Goal: Information Seeking & Learning: Learn about a topic

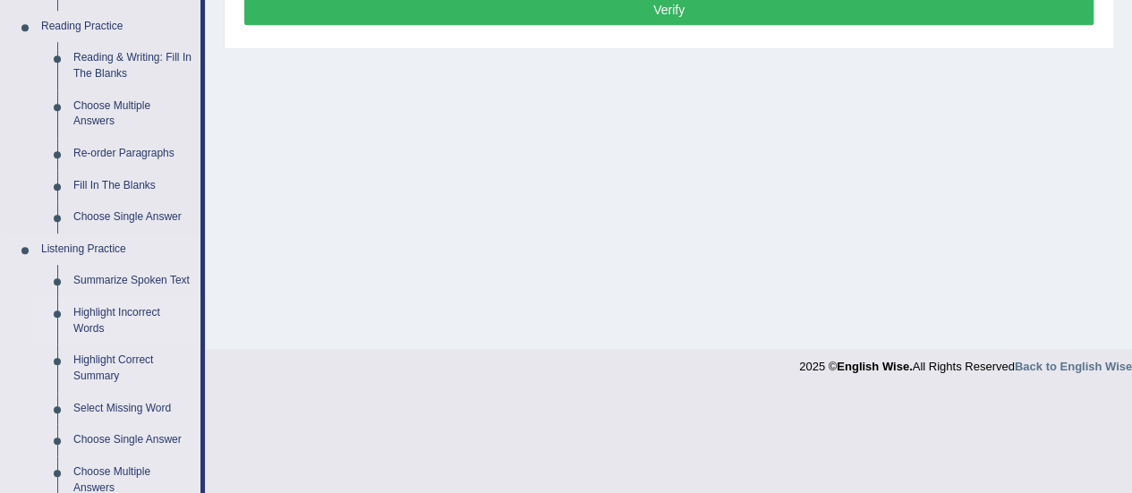
scroll to position [513, 0]
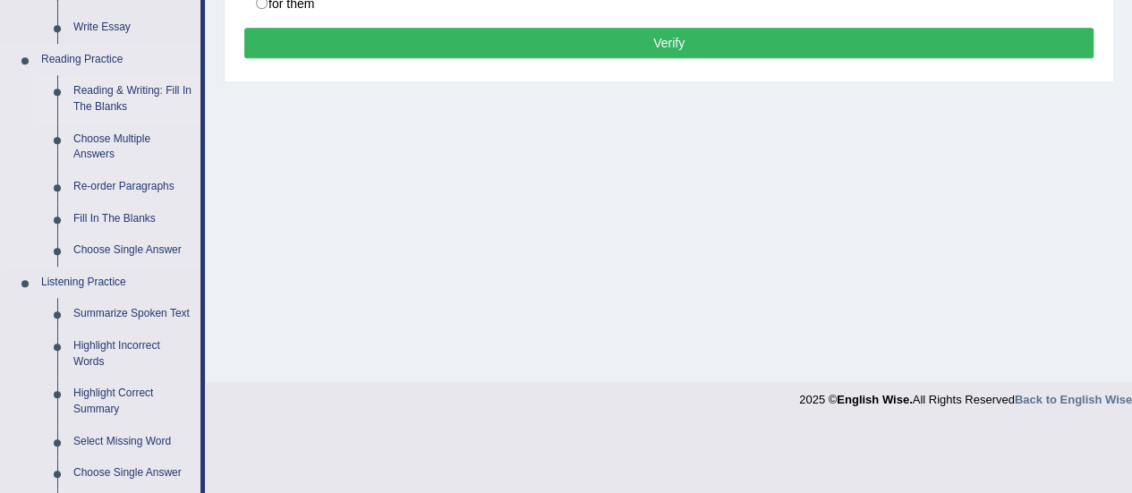
click at [118, 105] on link "Reading & Writing: Fill In The Blanks" at bounding box center [132, 98] width 135 height 47
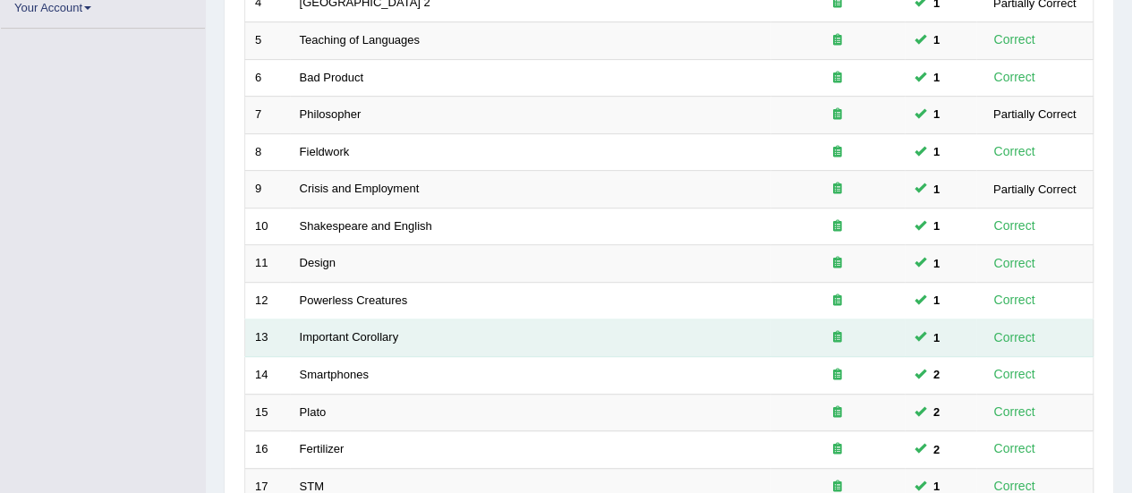
scroll to position [667, 0]
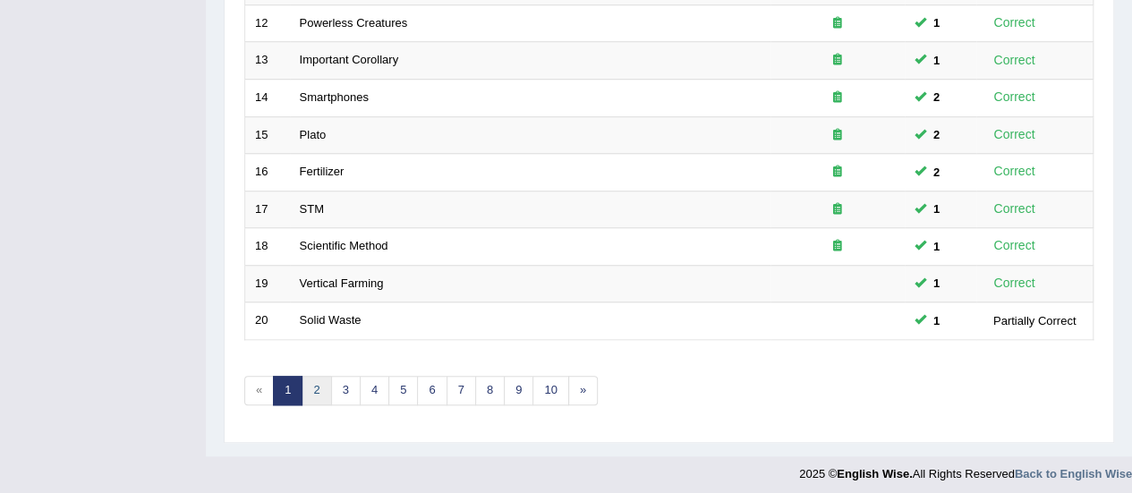
click at [308, 394] on link "2" at bounding box center [316, 391] width 30 height 30
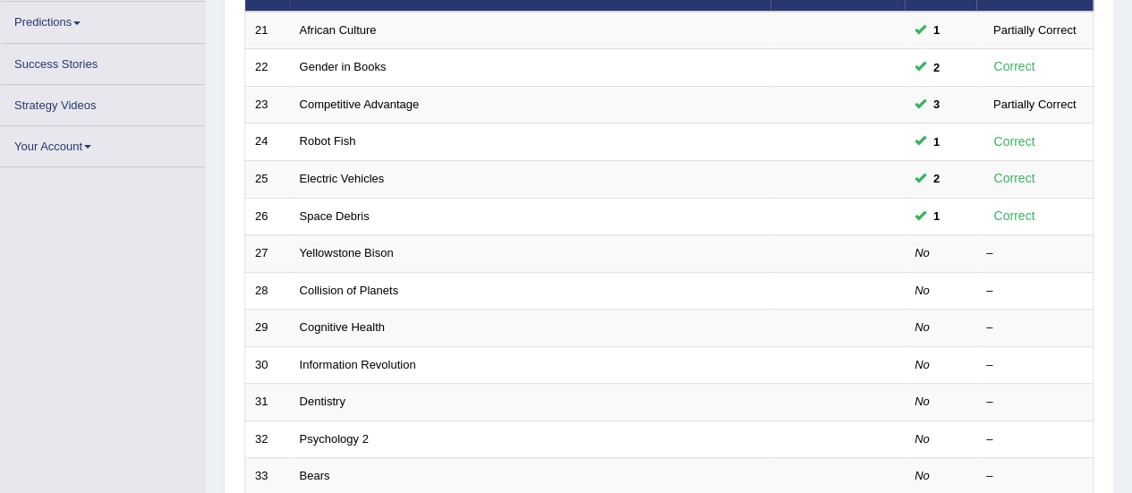
scroll to position [257, 0]
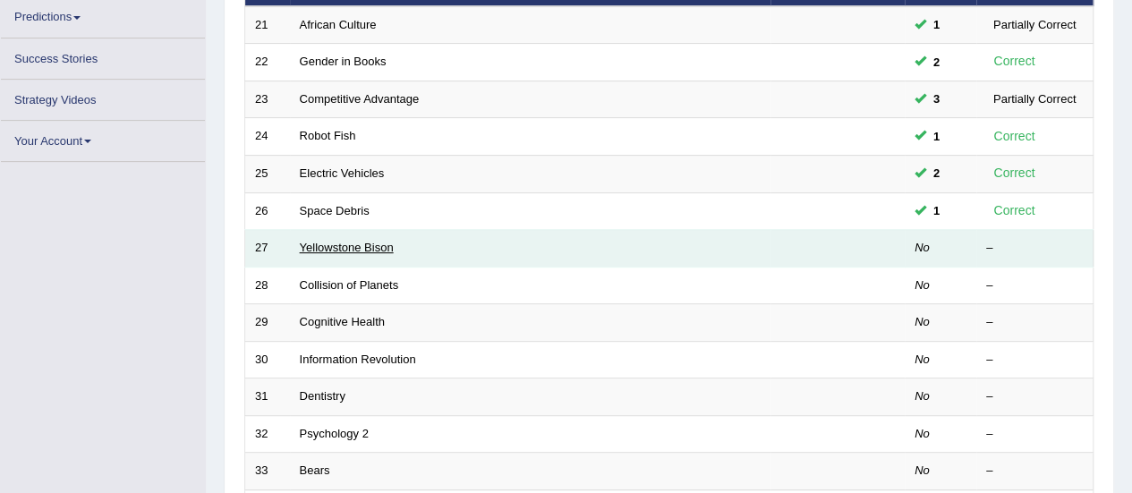
click at [329, 242] on link "Yellowstone Bison" at bounding box center [347, 247] width 94 height 13
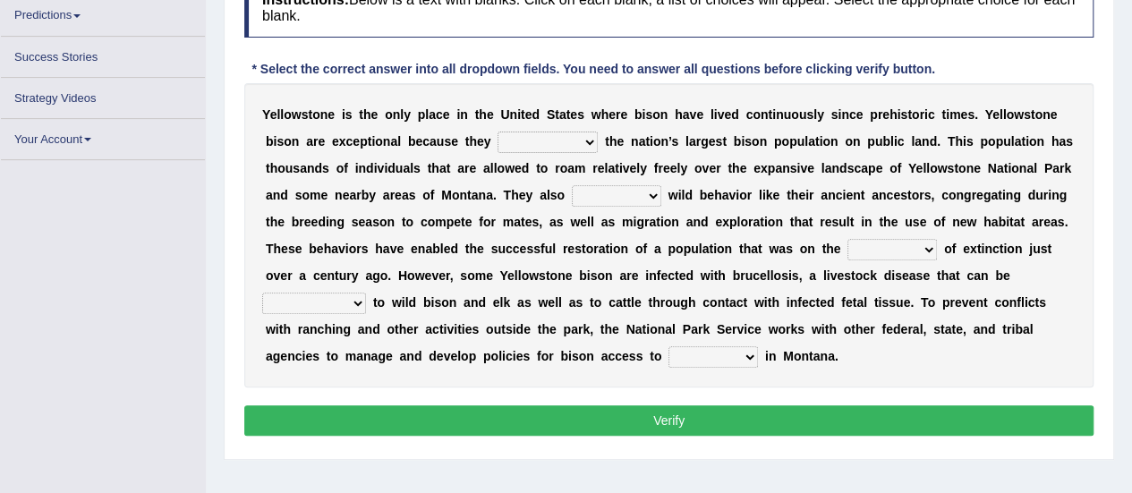
scroll to position [301, 0]
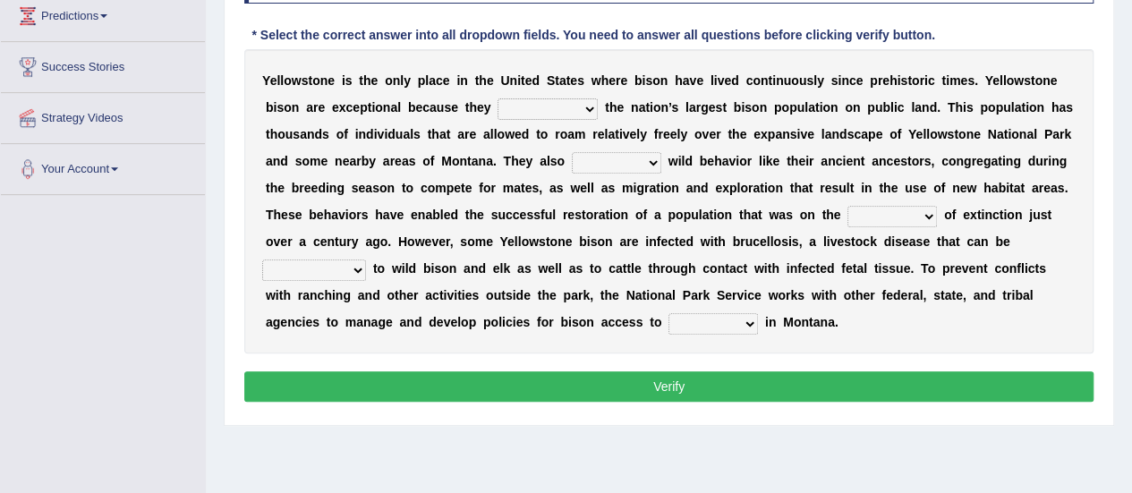
click at [558, 114] on select "congregate comprise consist compromise" at bounding box center [547, 108] width 100 height 21
click at [547, 99] on select "congregate comprise consist compromise" at bounding box center [547, 108] width 100 height 21
select select "comprise"
click at [497, 98] on select "congregate comprise consist compromise" at bounding box center [547, 108] width 100 height 21
click at [627, 158] on select "exhibit disregard resist encourage" at bounding box center [616, 162] width 89 height 21
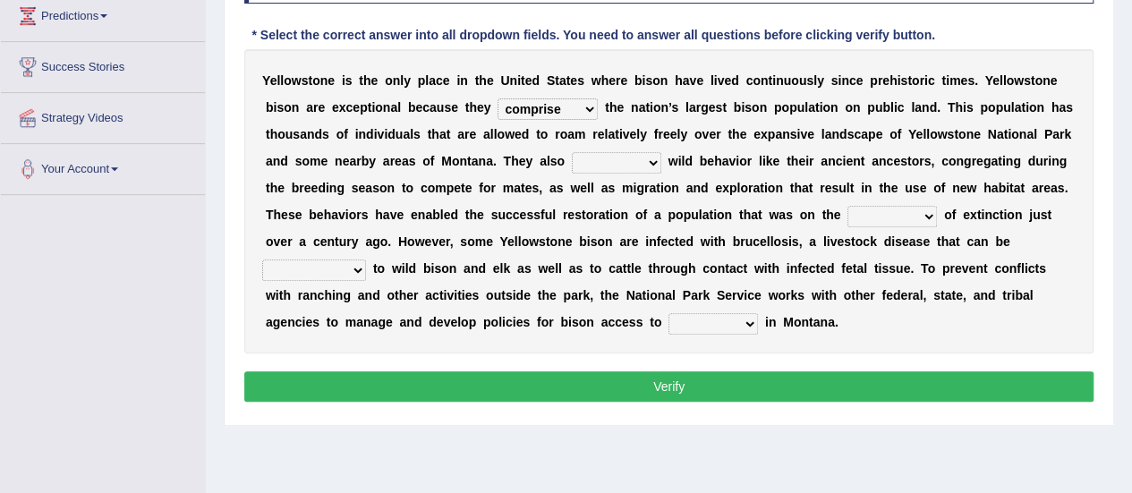
click at [436, 190] on b "m" at bounding box center [440, 188] width 11 height 14
click at [596, 155] on select "exhibit disregard resist encourage" at bounding box center [616, 162] width 89 height 21
select select "exhibit"
click at [572, 152] on select "exhibit disregard resist encourage" at bounding box center [616, 162] width 89 height 21
click at [862, 214] on select "brine brink danger brindle" at bounding box center [891, 216] width 89 height 21
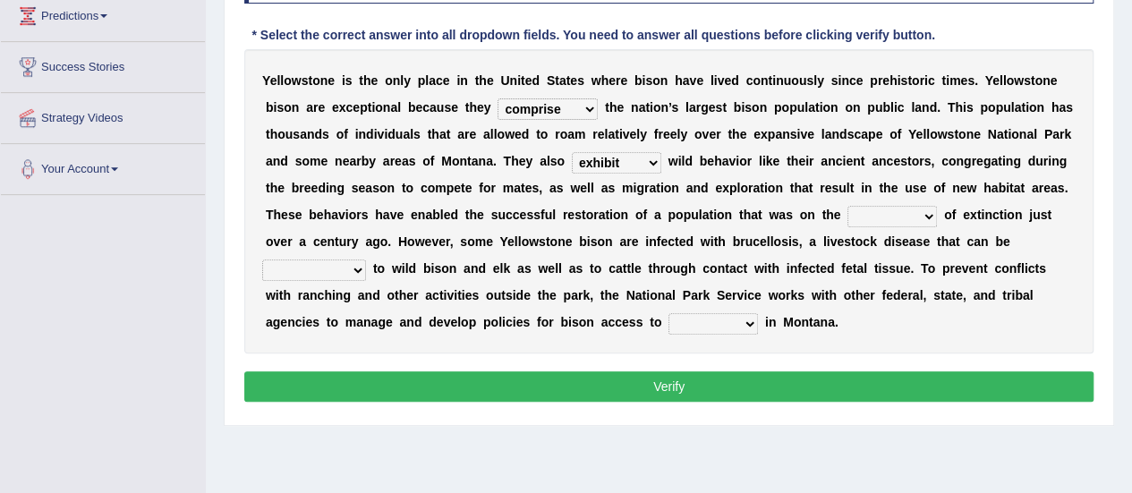
select select "brink"
click at [847, 206] on select "brine brink danger brindle" at bounding box center [891, 216] width 89 height 21
click at [342, 271] on select "transplanted transported transgressed transmitted" at bounding box center [314, 269] width 104 height 21
select select "transmitted"
click at [262, 259] on select "transplanted transported transgressed transmitted" at bounding box center [314, 269] width 104 height 21
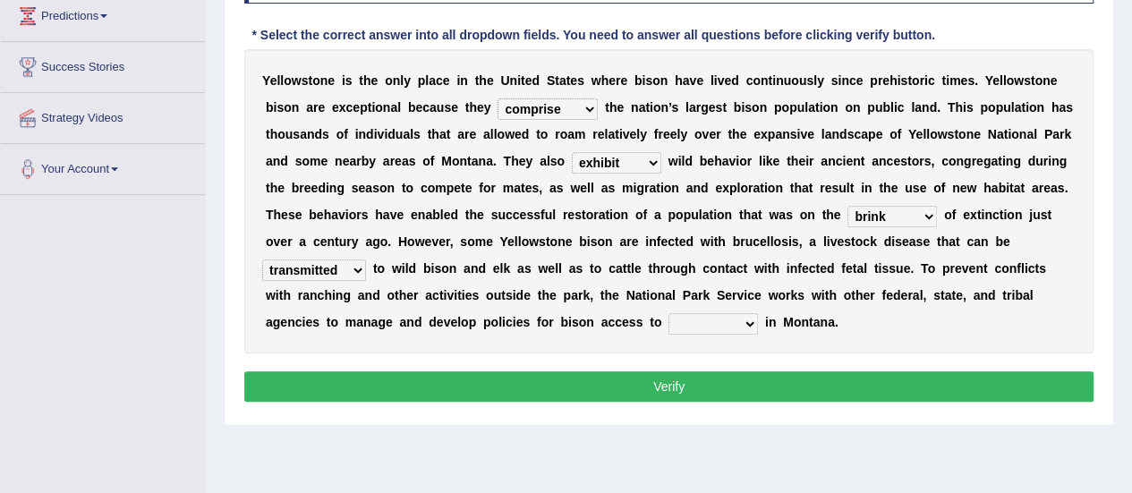
click at [700, 317] on select "habitat habitat habitant food" at bounding box center [712, 323] width 89 height 21
select select "habitat"
click at [668, 313] on select "habitat habitat habitant food" at bounding box center [712, 323] width 89 height 21
click at [696, 387] on button "Verify" at bounding box center [668, 386] width 849 height 30
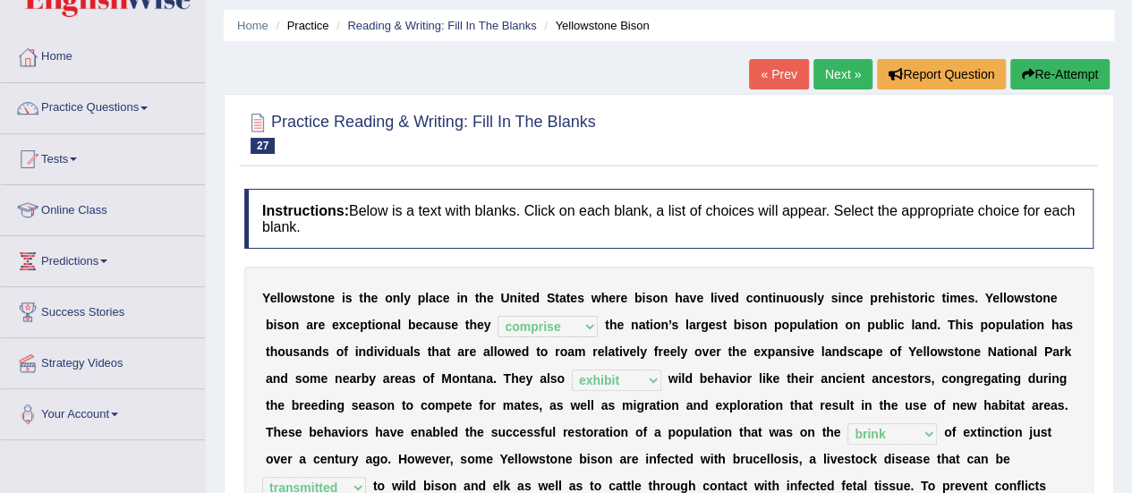
scroll to position [31, 0]
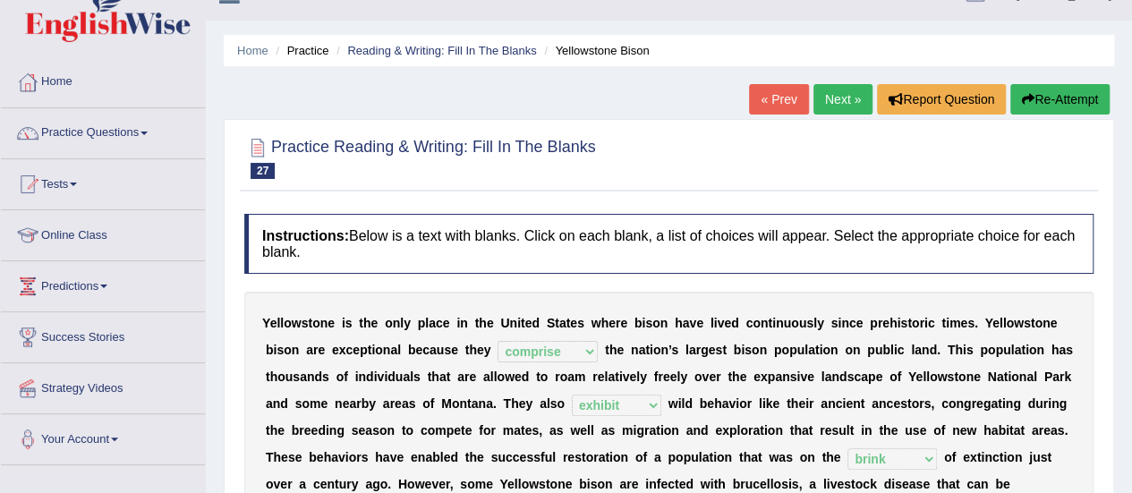
click at [831, 92] on link "Next »" at bounding box center [842, 99] width 59 height 30
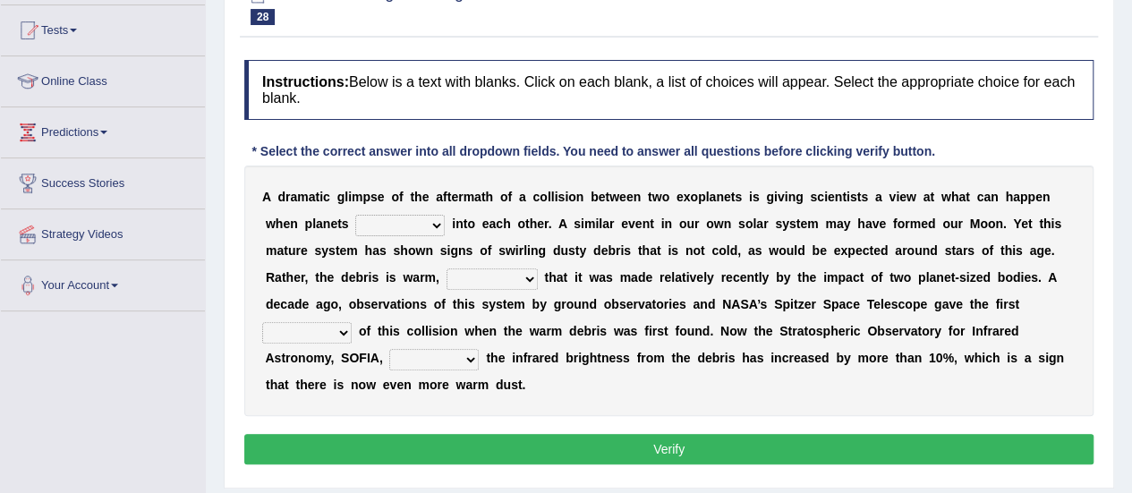
click at [419, 218] on select "crash explore roam implode" at bounding box center [399, 225] width 89 height 21
select select "crash"
click at [355, 215] on select "crash explore roam implode" at bounding box center [399, 225] width 89 height 21
click at [471, 285] on select "reinforcing sentencing forging conducing" at bounding box center [491, 278] width 91 height 21
select select "reinforcing"
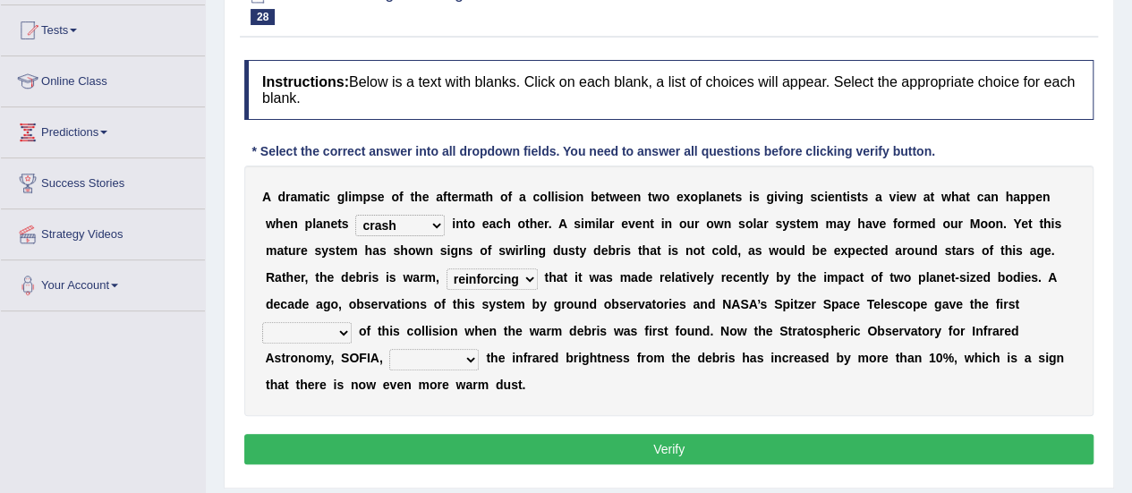
click at [446, 268] on select "reinforcing sentencing forging conducing" at bounding box center [491, 278] width 91 height 21
click at [340, 334] on select "pints faints hints taints" at bounding box center [306, 332] width 89 height 21
select select "hints"
click at [262, 322] on select "pints faints hints taints" at bounding box center [306, 332] width 89 height 21
click at [446, 362] on select "concealed revealed repealed unsealed" at bounding box center [433, 359] width 89 height 21
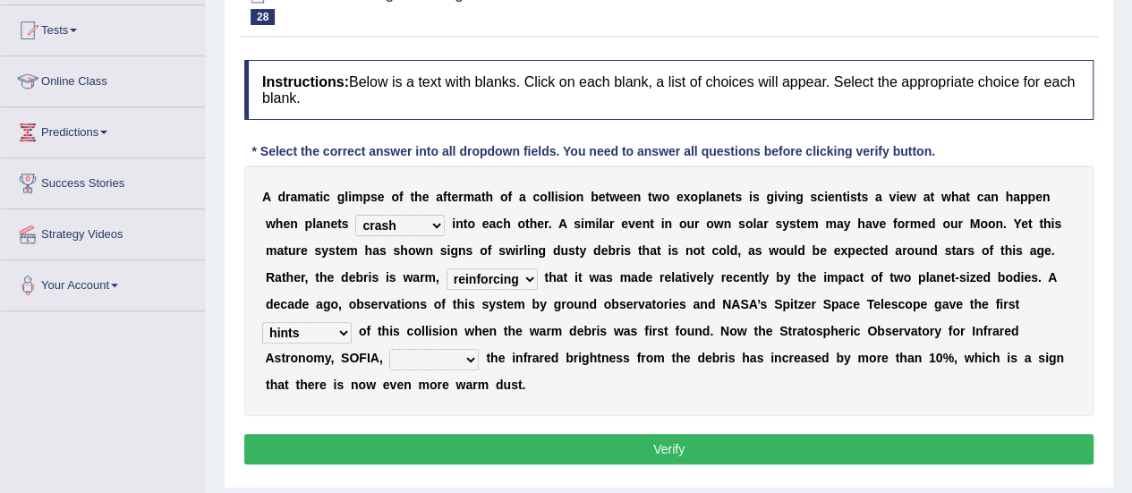
click at [596, 397] on div "A d r a m a t i c g l i m p s e o f t h e a f t e r m a t h o f a c o l l i s i…" at bounding box center [668, 290] width 849 height 250
click at [405, 353] on select "concealed revealed repealed unsealed" at bounding box center [433, 359] width 89 height 21
select select "revealed"
click at [389, 349] on select "concealed revealed repealed unsealed" at bounding box center [433, 359] width 89 height 21
click at [522, 447] on button "Verify" at bounding box center [668, 449] width 849 height 30
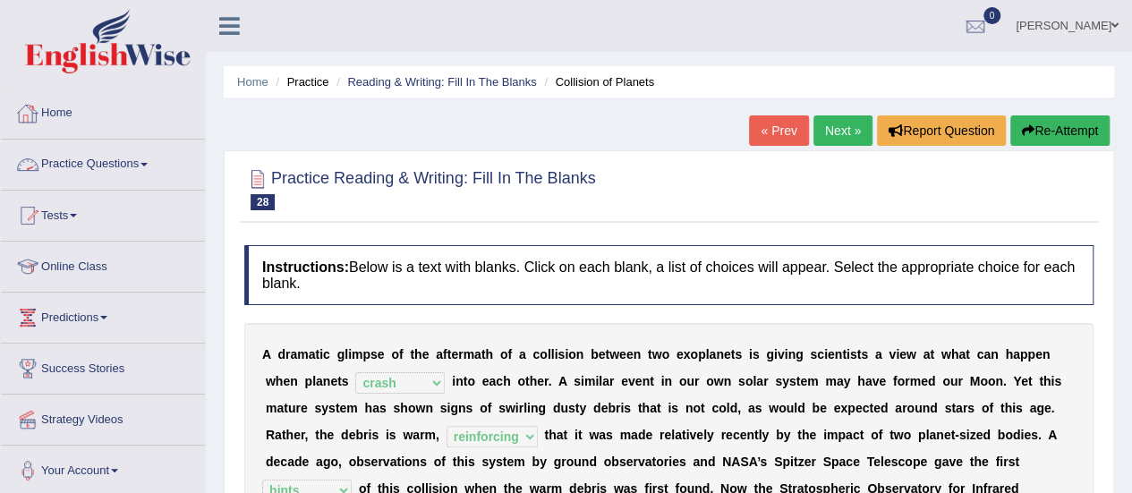
click at [84, 155] on link "Practice Questions" at bounding box center [103, 162] width 204 height 45
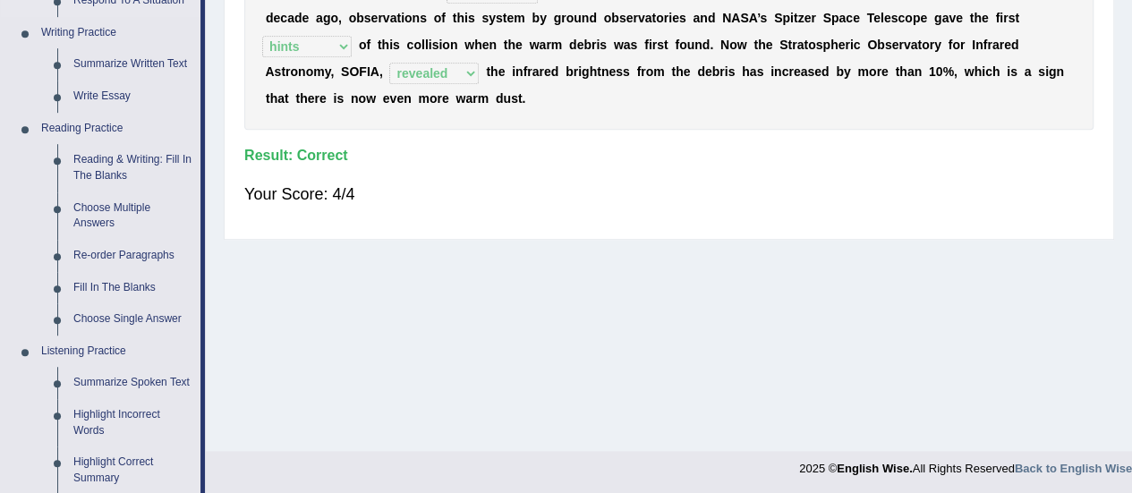
scroll to position [445, 0]
click at [105, 291] on link "Fill In The Blanks" at bounding box center [132, 287] width 135 height 32
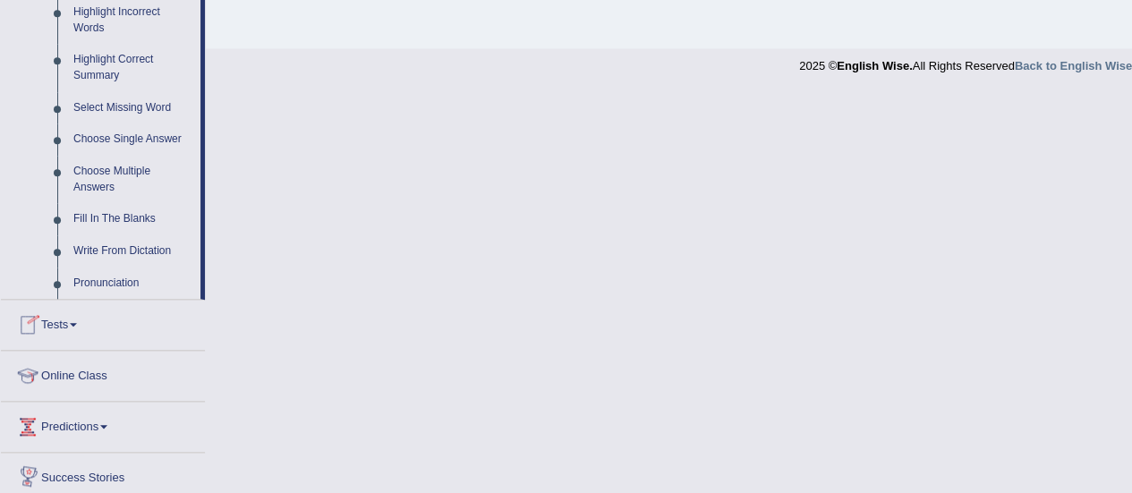
scroll to position [956, 0]
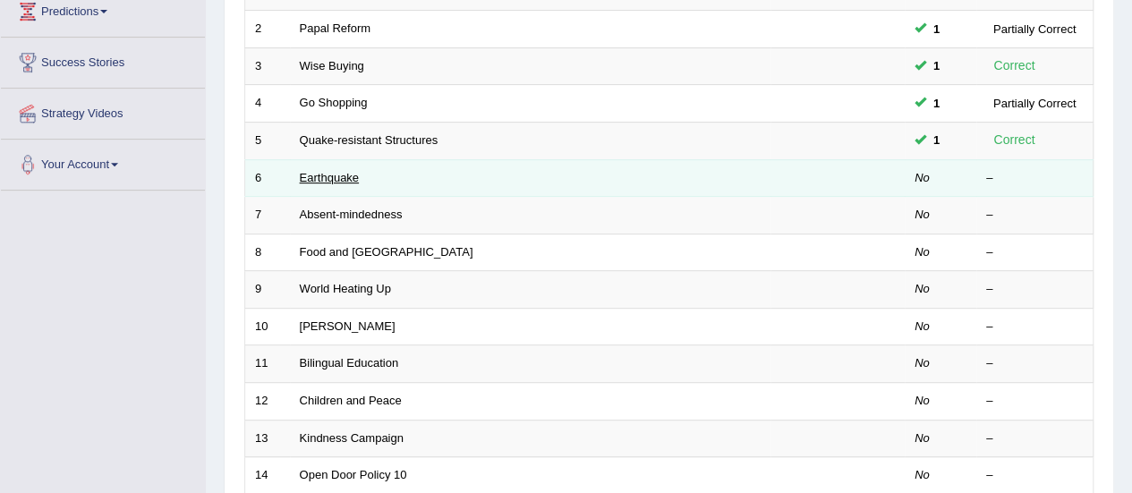
click at [335, 176] on link "Earthquake" at bounding box center [330, 177] width 60 height 13
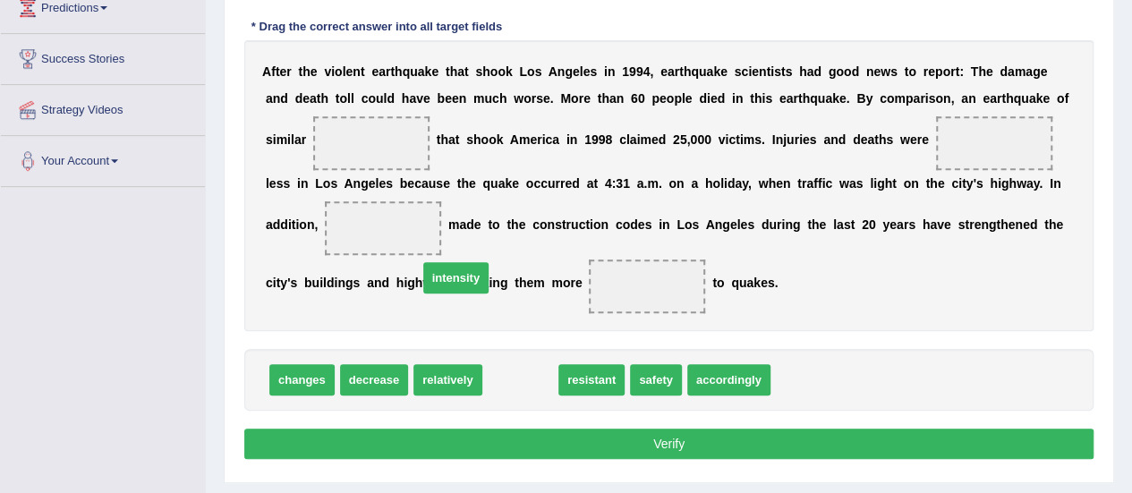
drag, startPoint x: 499, startPoint y: 385, endPoint x: 435, endPoint y: 283, distance: 120.6
click at [435, 283] on span "intensity" at bounding box center [455, 277] width 65 height 31
click at [435, 283] on b "a" at bounding box center [435, 283] width 7 height 14
drag, startPoint x: 508, startPoint y: 369, endPoint x: 437, endPoint y: 284, distance: 111.8
click at [449, 315] on span "intensity" at bounding box center [481, 330] width 65 height 31
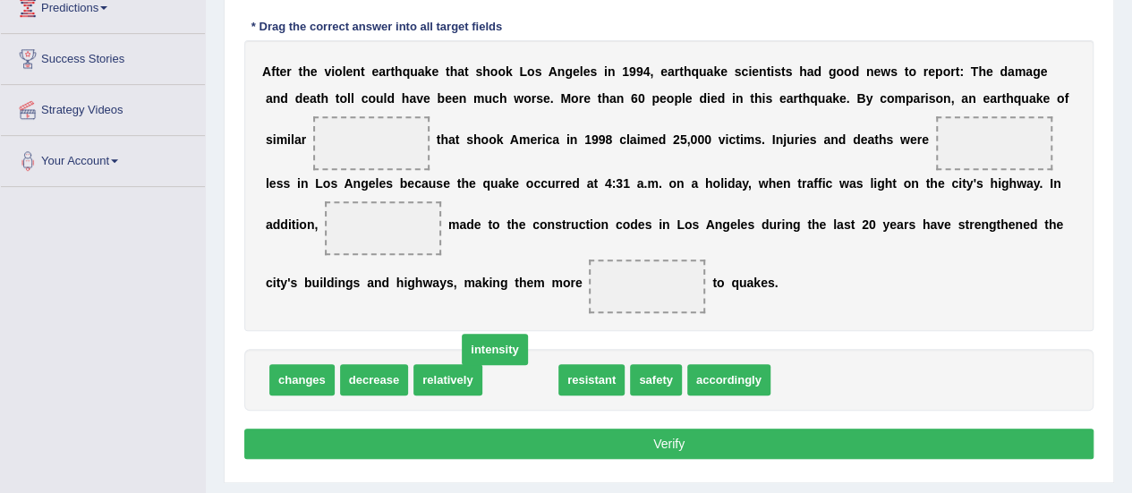
drag, startPoint x: 437, startPoint y: 284, endPoint x: 409, endPoint y: 177, distance: 110.0
click at [410, 177] on div "A f t e r t h e v i o l e n t e a r t h q u a k e t h a t s h o o k L o s A n g…" at bounding box center [668, 185] width 849 height 291
drag, startPoint x: 533, startPoint y: 375, endPoint x: 379, endPoint y: 149, distance: 272.9
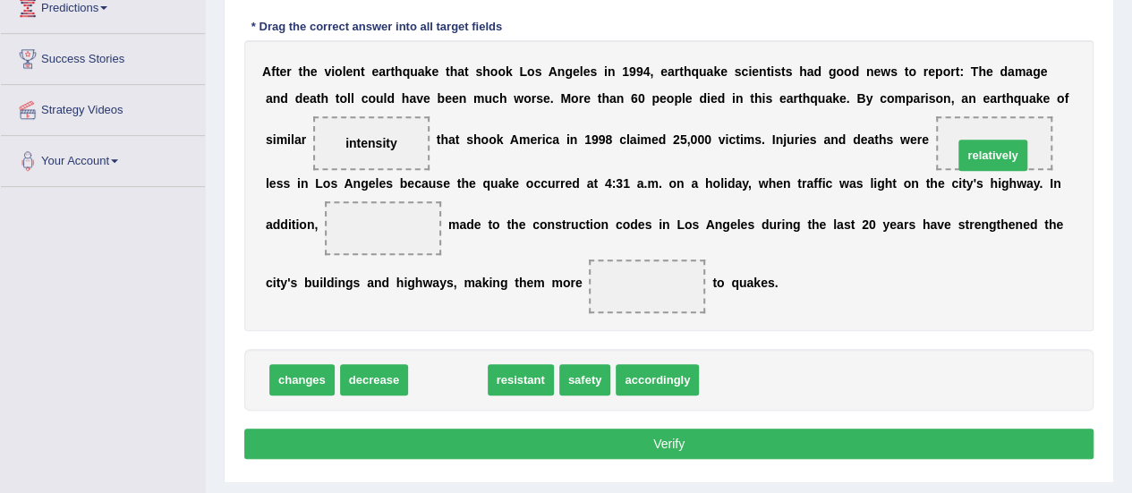
drag, startPoint x: 429, startPoint y: 378, endPoint x: 973, endPoint y: 154, distance: 589.3
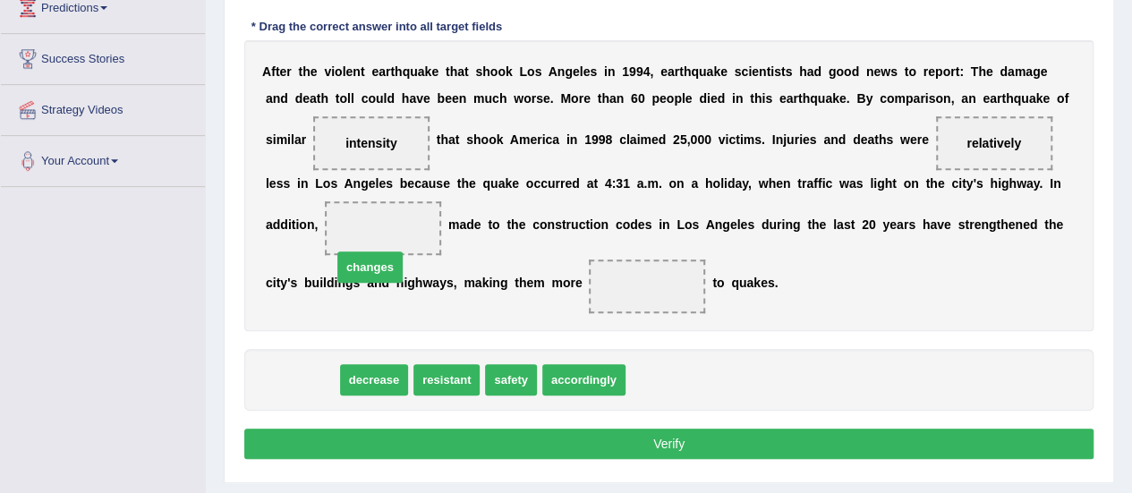
drag, startPoint x: 315, startPoint y: 371, endPoint x: 383, endPoint y: 259, distance: 131.6
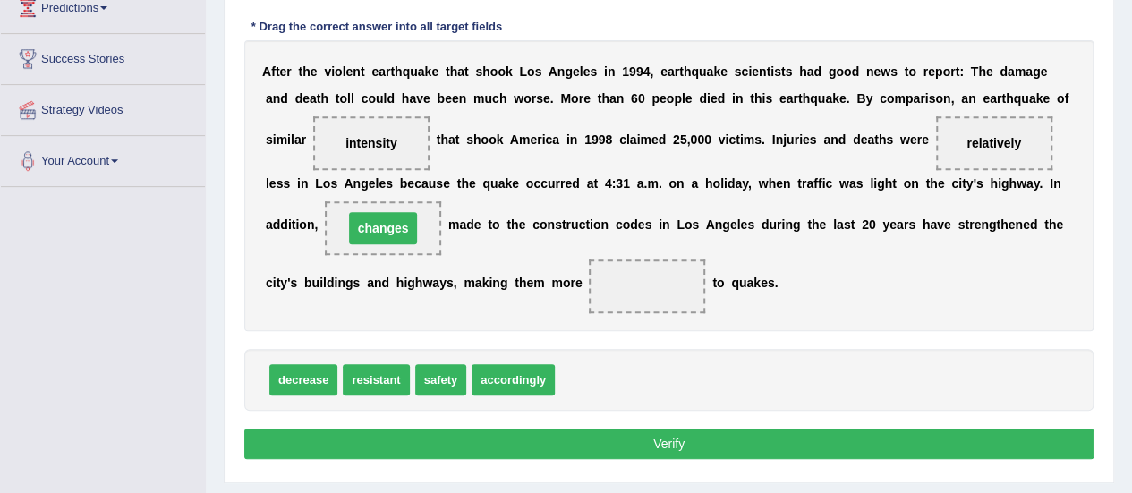
drag, startPoint x: 383, startPoint y: 259, endPoint x: 406, endPoint y: 223, distance: 42.7
click at [405, 223] on div "A f t e r t h e v i o l e n t e a r t h q u a k e t h a t s h o o k L o s A n g…" at bounding box center [668, 185] width 849 height 291
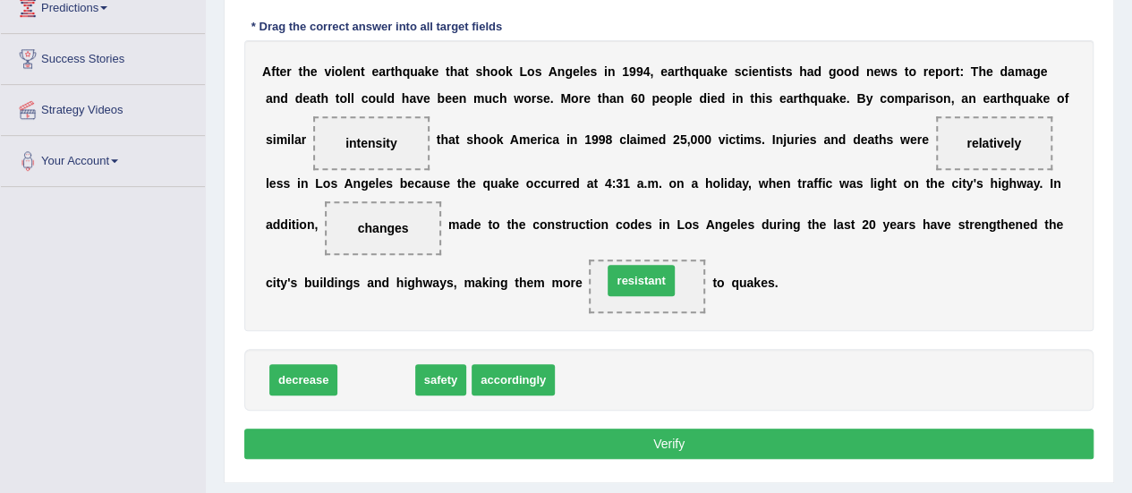
drag, startPoint x: 385, startPoint y: 375, endPoint x: 637, endPoint y: 276, distance: 271.1
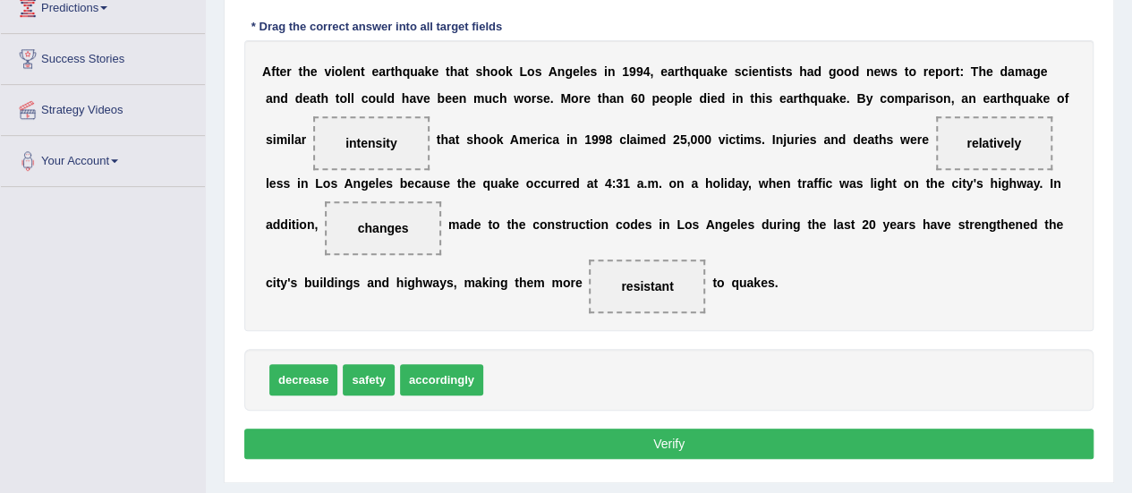
click at [644, 432] on button "Verify" at bounding box center [668, 444] width 849 height 30
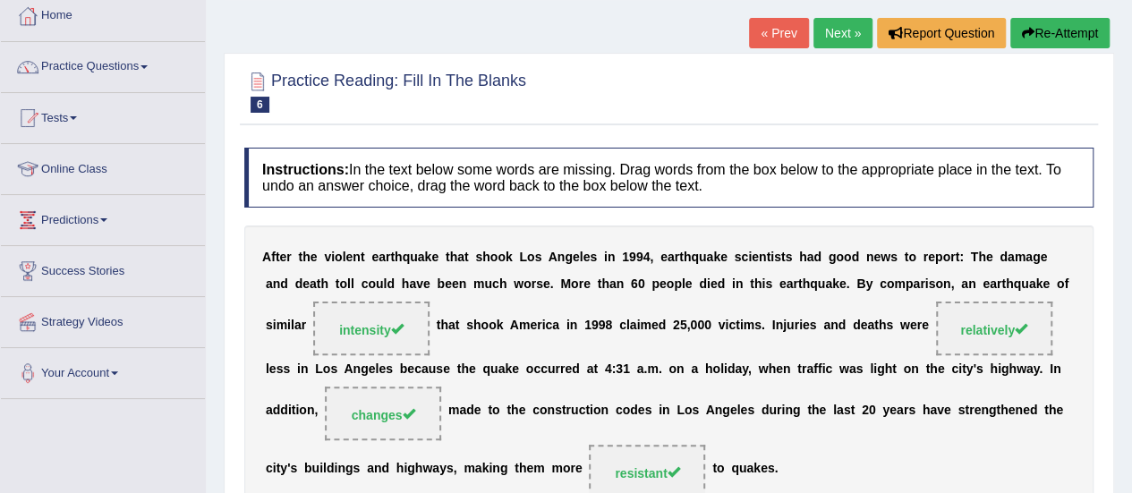
scroll to position [95, 0]
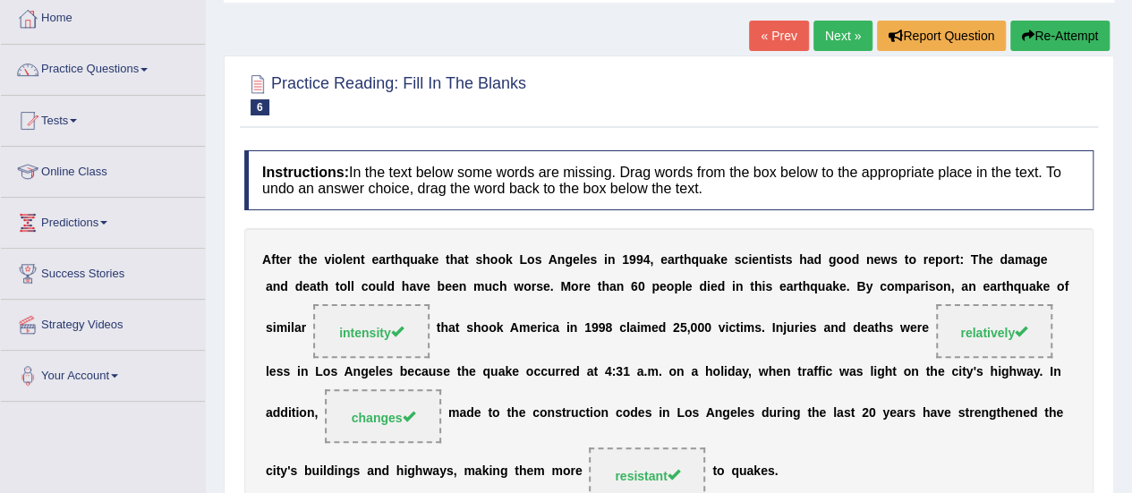
click at [836, 42] on link "Next »" at bounding box center [842, 36] width 59 height 30
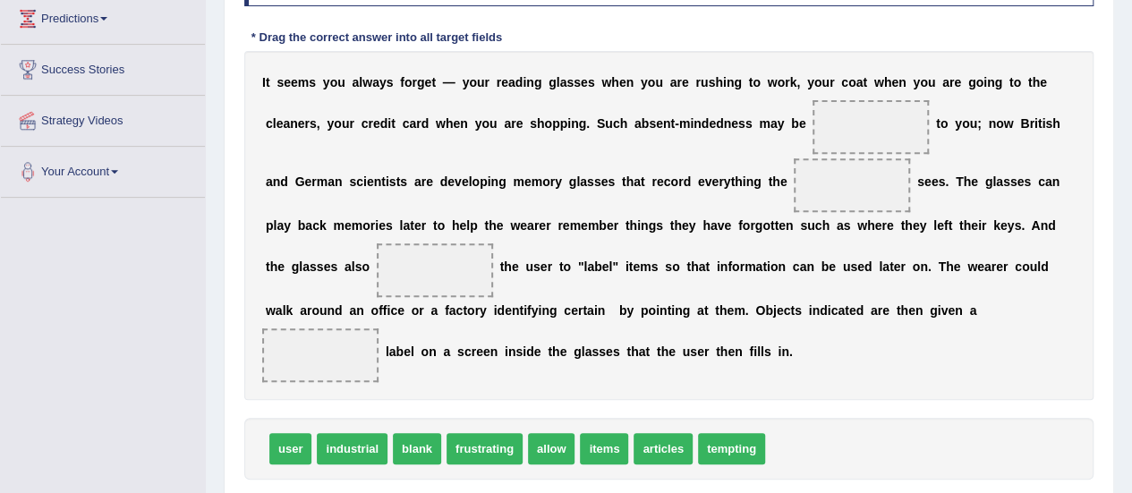
scroll to position [301, 0]
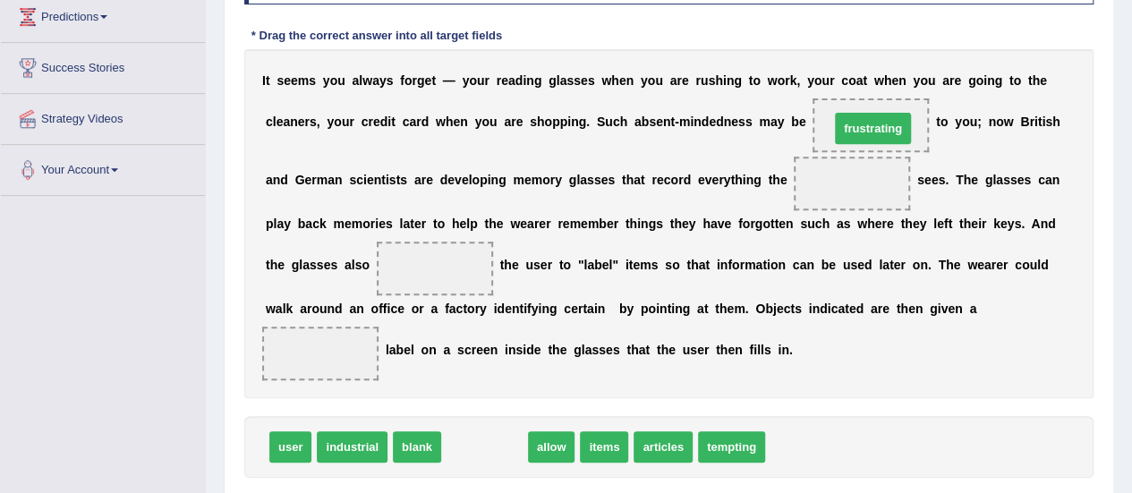
drag, startPoint x: 472, startPoint y: 453, endPoint x: 861, endPoint y: 133, distance: 502.7
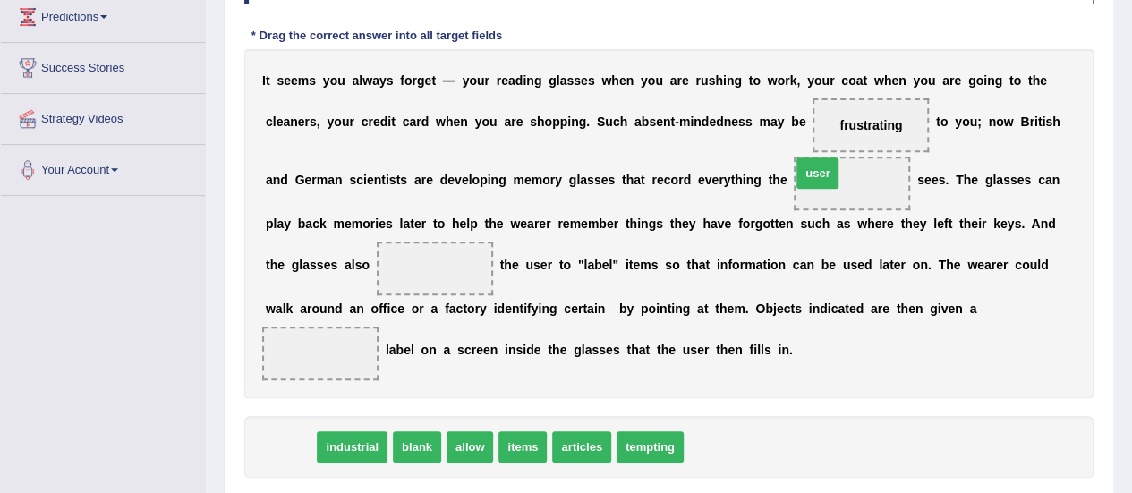
drag, startPoint x: 289, startPoint y: 454, endPoint x: 817, endPoint y: 180, distance: 594.6
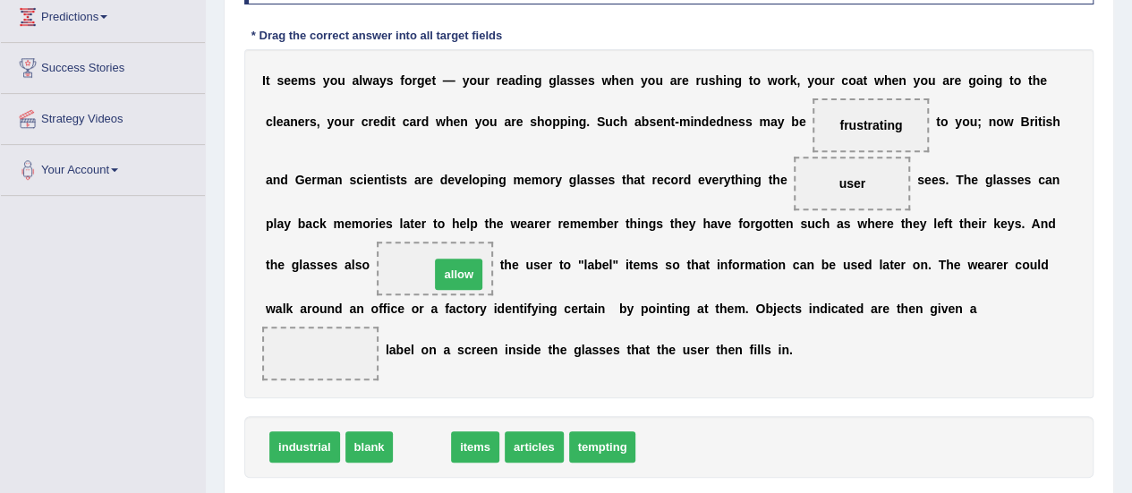
drag, startPoint x: 415, startPoint y: 450, endPoint x: 449, endPoint y: 275, distance: 178.6
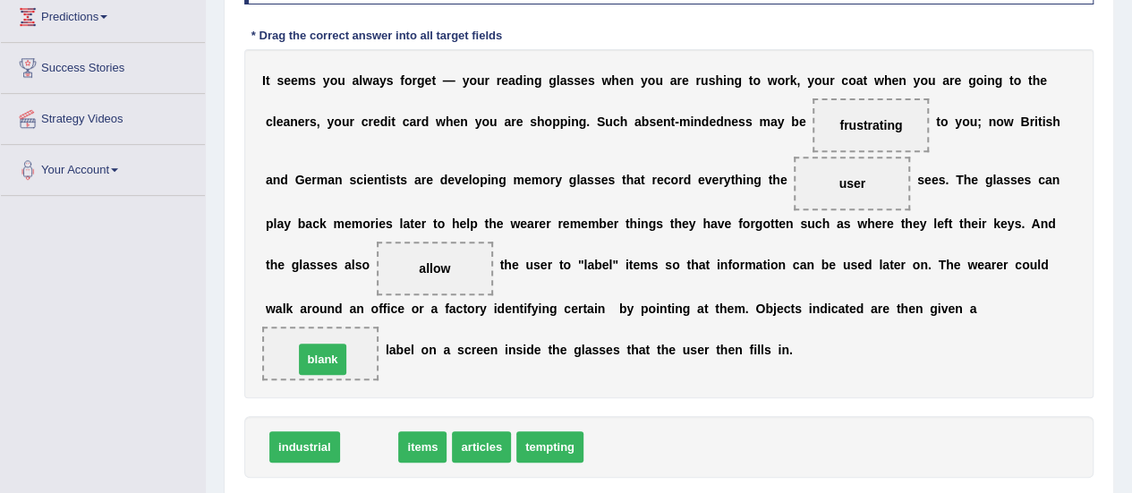
drag, startPoint x: 365, startPoint y: 445, endPoint x: 297, endPoint y: 337, distance: 127.1
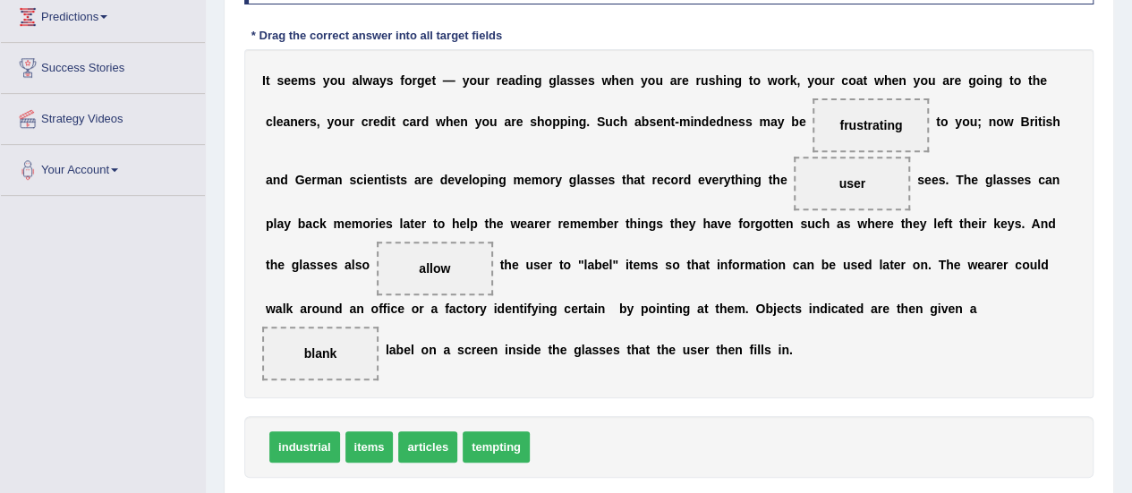
scroll to position [446, 0]
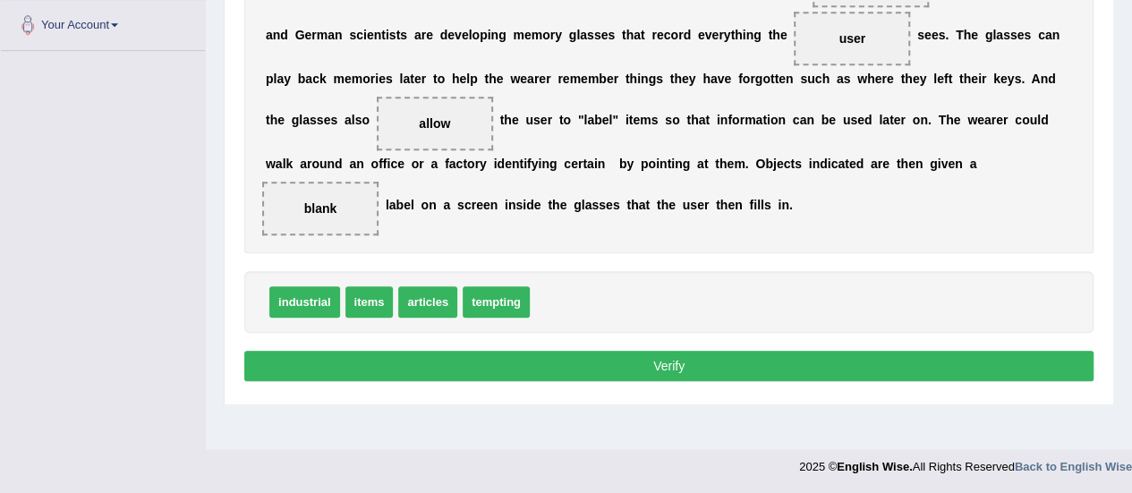
click at [613, 355] on button "Verify" at bounding box center [668, 366] width 849 height 30
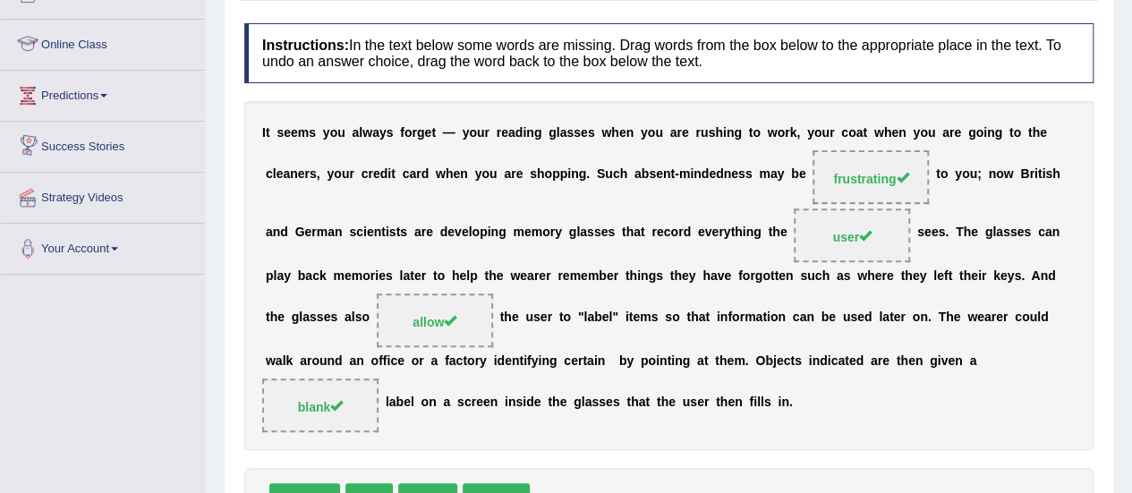
scroll to position [0, 0]
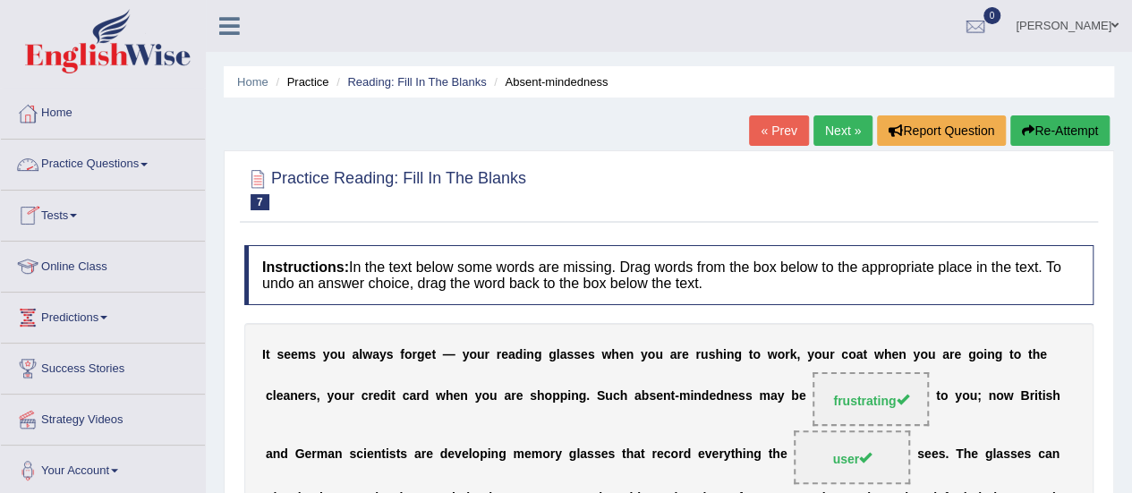
click at [115, 165] on link "Practice Questions" at bounding box center [103, 162] width 204 height 45
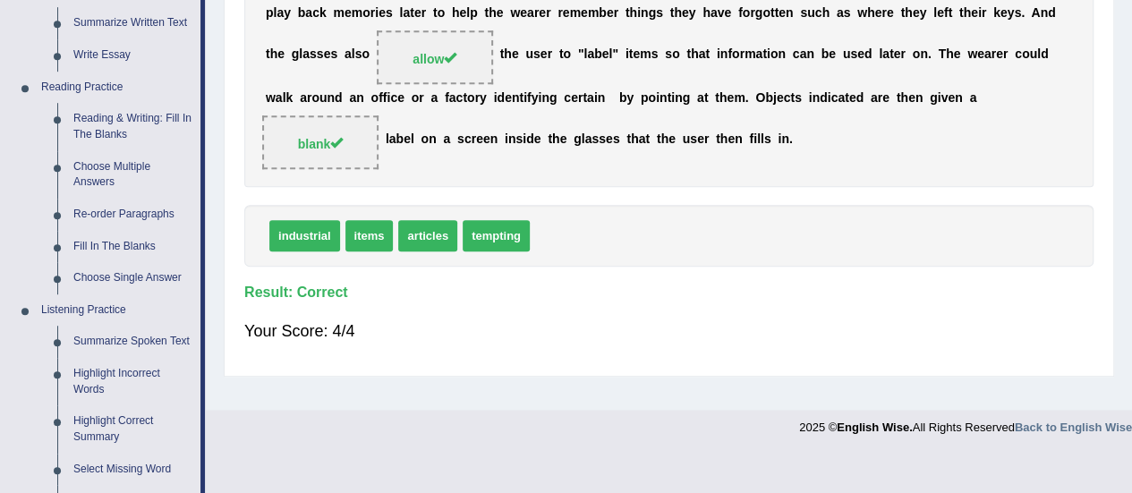
scroll to position [490, 0]
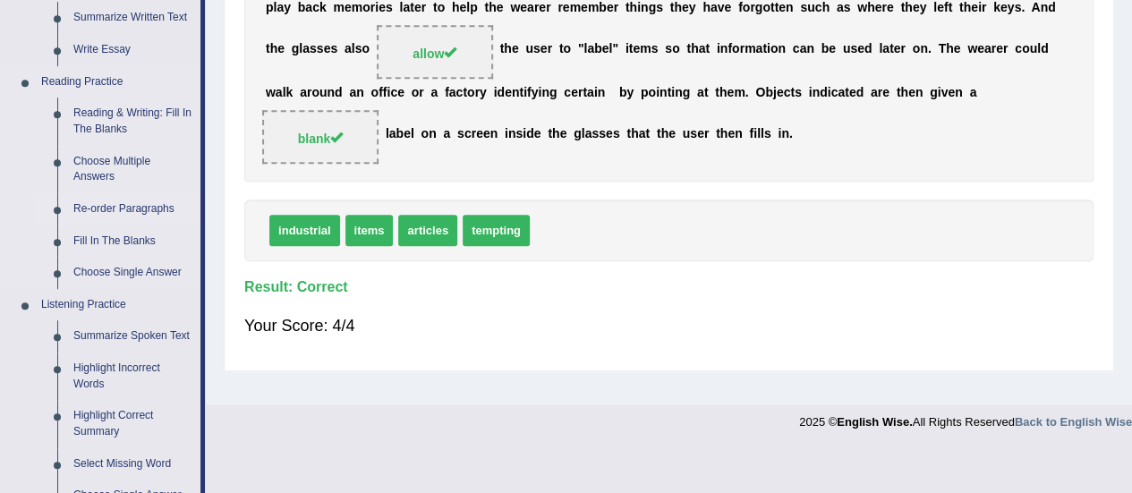
click at [103, 205] on link "Re-order Paragraphs" at bounding box center [132, 209] width 135 height 32
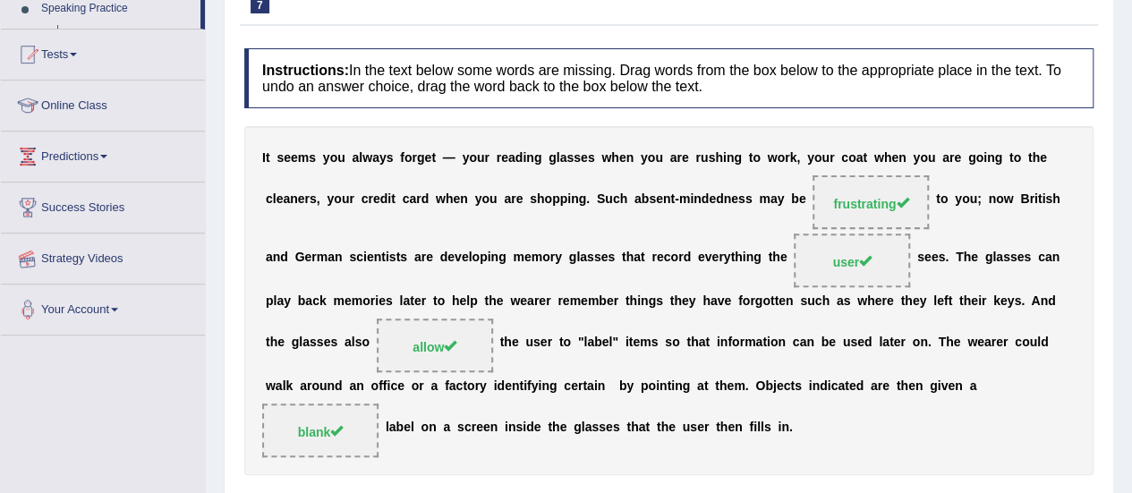
scroll to position [431, 0]
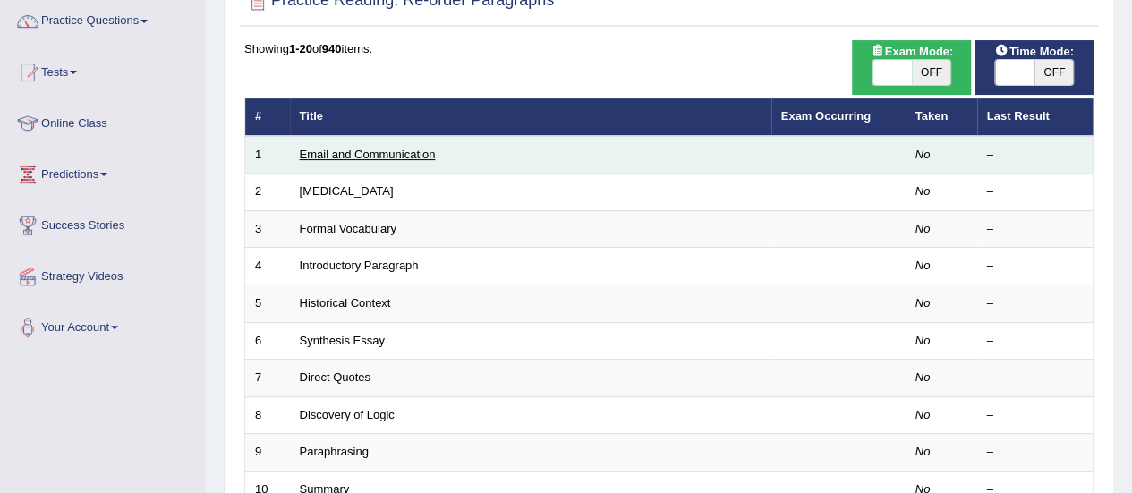
click at [335, 149] on link "Email and Communication" at bounding box center [368, 154] width 136 height 13
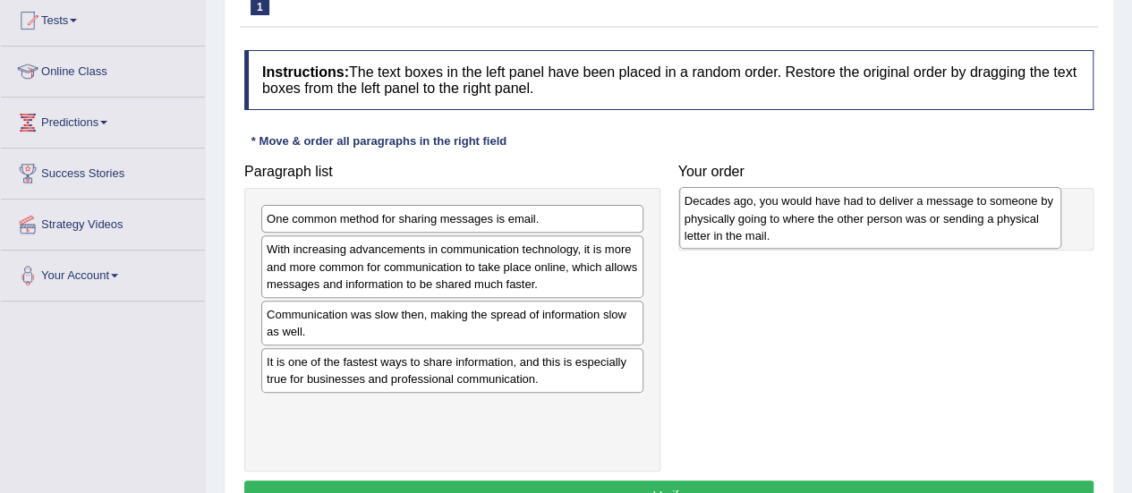
drag, startPoint x: 431, startPoint y: 270, endPoint x: 847, endPoint y: 222, distance: 418.8
click at [848, 222] on div "Decades ago, you would have had to deliver a message to someone by physically g…" at bounding box center [870, 218] width 382 height 62
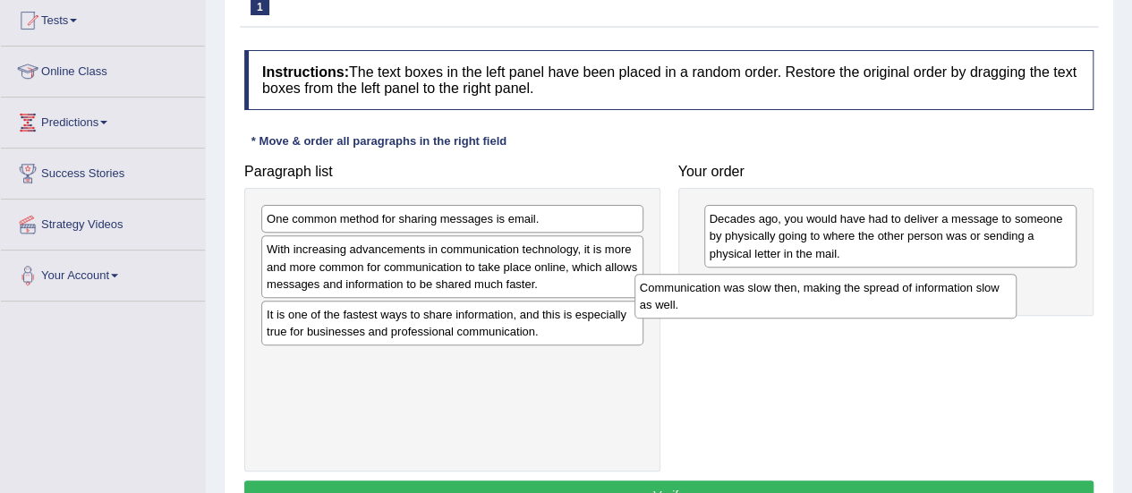
drag, startPoint x: 558, startPoint y: 325, endPoint x: 932, endPoint y: 299, distance: 374.8
click at [932, 299] on div "Communication was slow then, making the spread of information slow as well." at bounding box center [825, 296] width 382 height 45
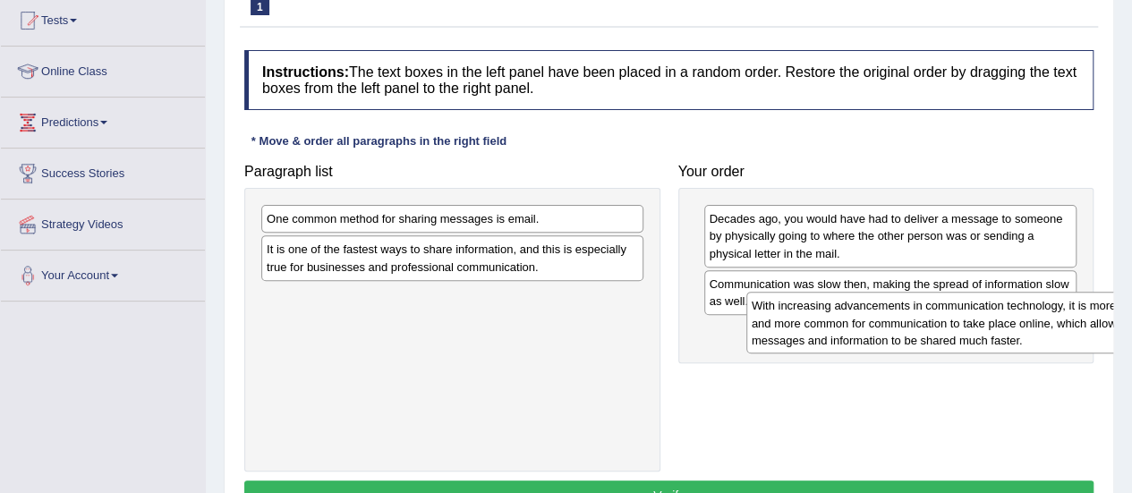
drag, startPoint x: 512, startPoint y: 269, endPoint x: 956, endPoint y: 321, distance: 447.6
click at [979, 323] on div "With increasing advancements in communication technology, it is more and more c…" at bounding box center [937, 323] width 382 height 62
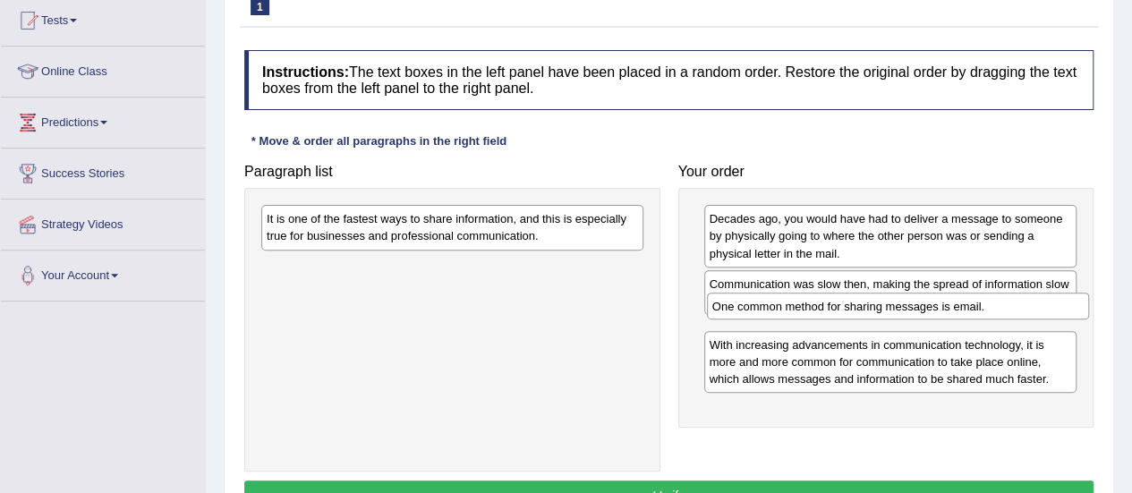
drag, startPoint x: 539, startPoint y: 219, endPoint x: 986, endPoint y: 310, distance: 456.3
click at [986, 309] on div "One common method for sharing messages is email." at bounding box center [898, 306] width 382 height 27
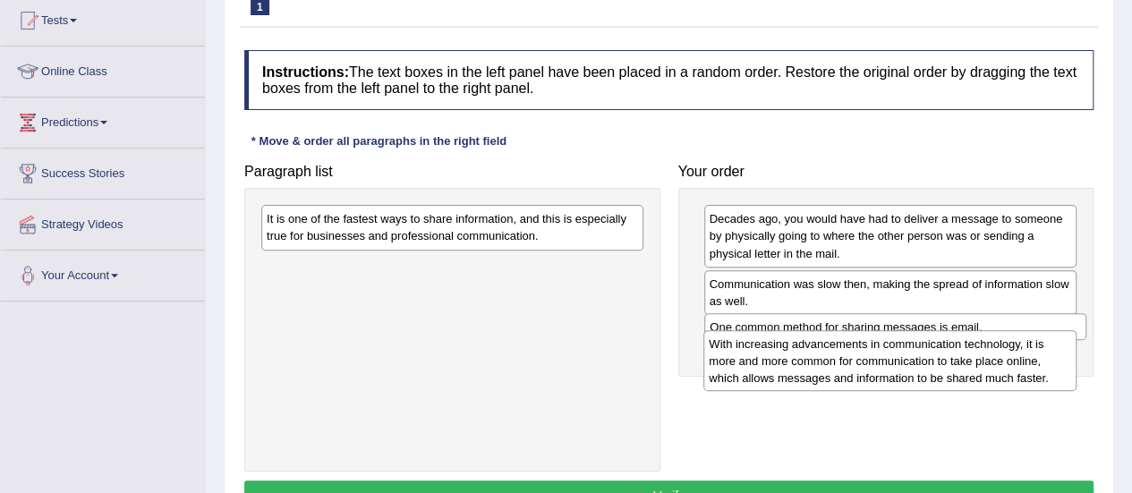
drag, startPoint x: 991, startPoint y: 348, endPoint x: 991, endPoint y: 358, distance: 9.8
click at [991, 358] on div "With increasing advancements in communication technology, it is more and more c…" at bounding box center [889, 361] width 373 height 62
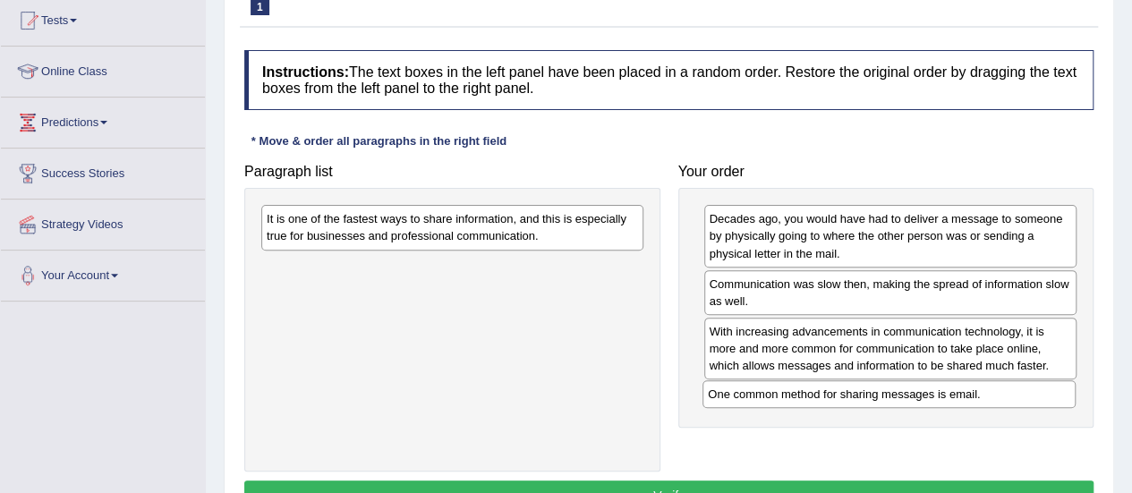
drag, startPoint x: 908, startPoint y: 325, endPoint x: 907, endPoint y: 400, distance: 75.2
click at [907, 400] on div "One common method for sharing messages is email." at bounding box center [888, 393] width 373 height 27
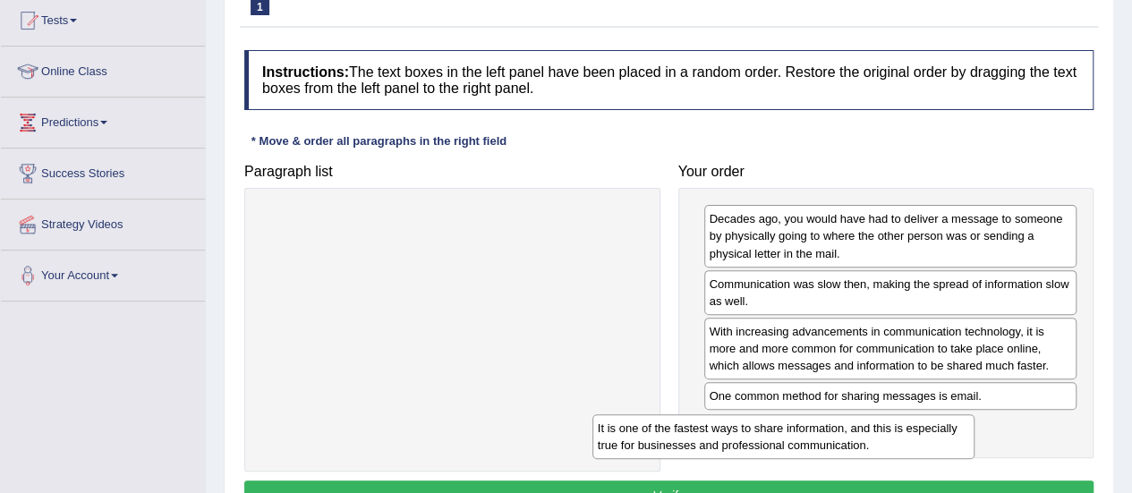
drag, startPoint x: 585, startPoint y: 232, endPoint x: 940, endPoint y: 428, distance: 405.6
click at [938, 429] on div "It is one of the fastest ways to share information, and this is especially true…" at bounding box center [783, 436] width 382 height 45
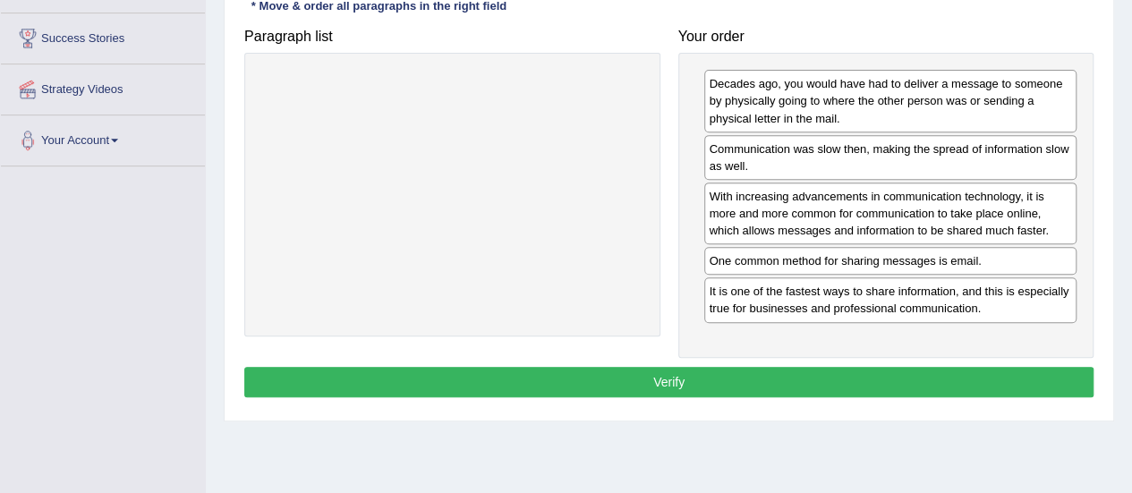
scroll to position [331, 0]
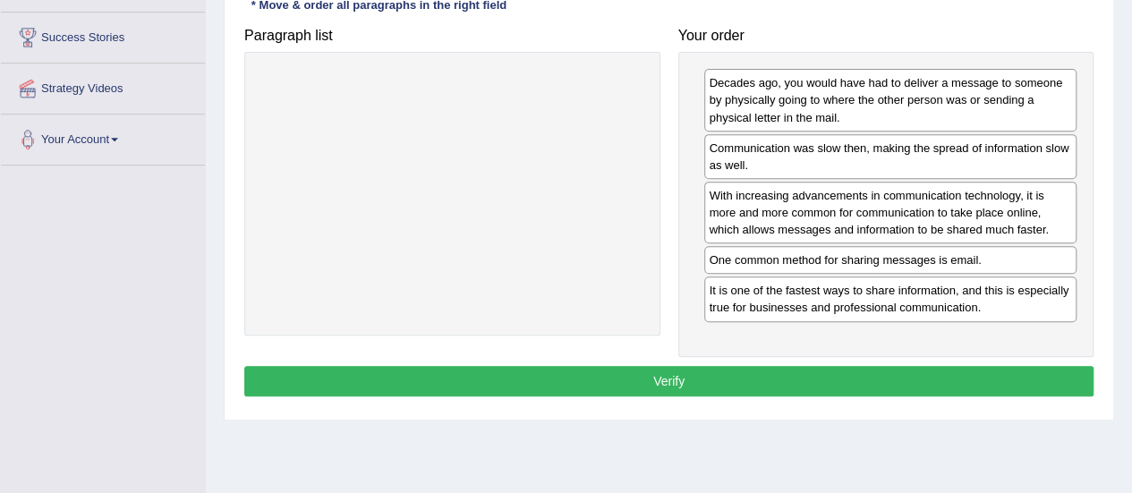
click at [661, 374] on button "Verify" at bounding box center [668, 381] width 849 height 30
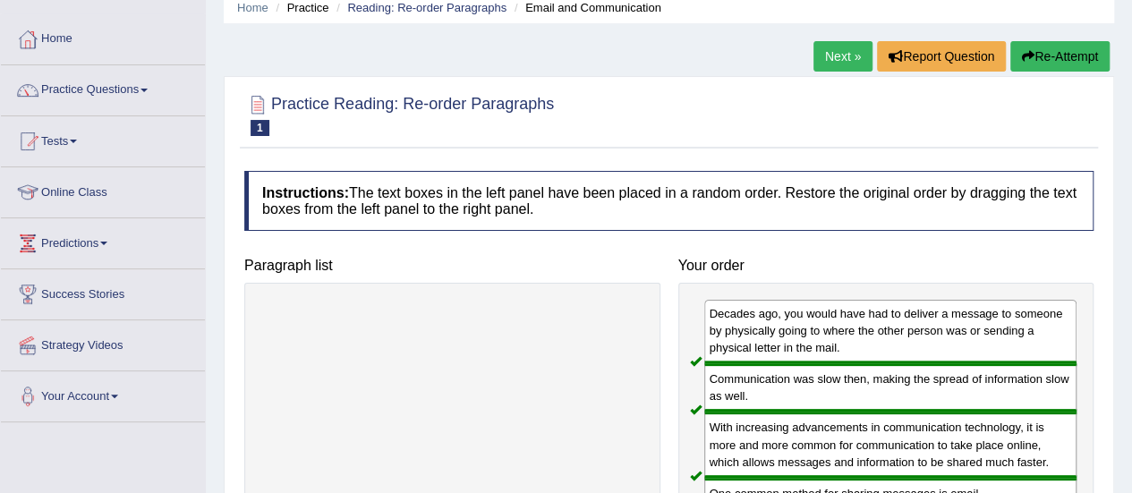
scroll to position [51, 0]
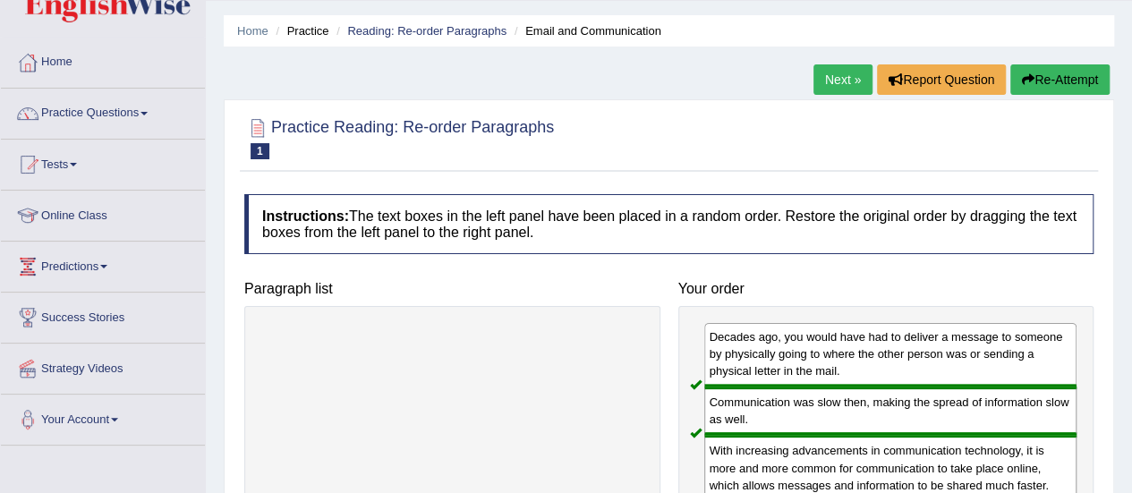
drag, startPoint x: 827, startPoint y: 94, endPoint x: 848, endPoint y: 69, distance: 33.0
click at [848, 69] on div "Next » Report Question Re-Attempt" at bounding box center [963, 81] width 301 height 35
click at [848, 69] on link "Next »" at bounding box center [842, 79] width 59 height 30
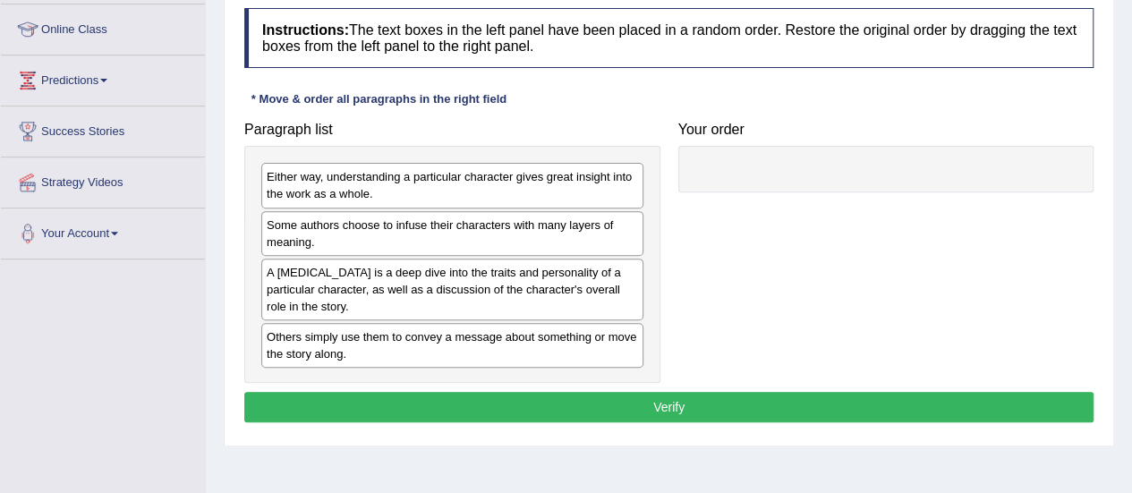
scroll to position [263, 0]
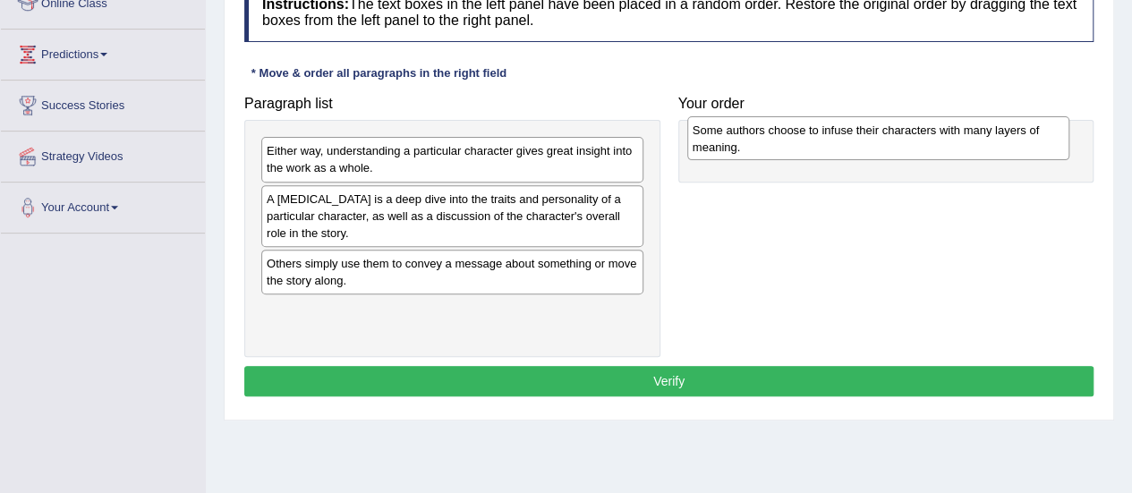
drag, startPoint x: 513, startPoint y: 201, endPoint x: 939, endPoint y: 132, distance: 431.5
click at [939, 132] on div "Some authors choose to infuse their characters with many layers of meaning." at bounding box center [878, 138] width 382 height 45
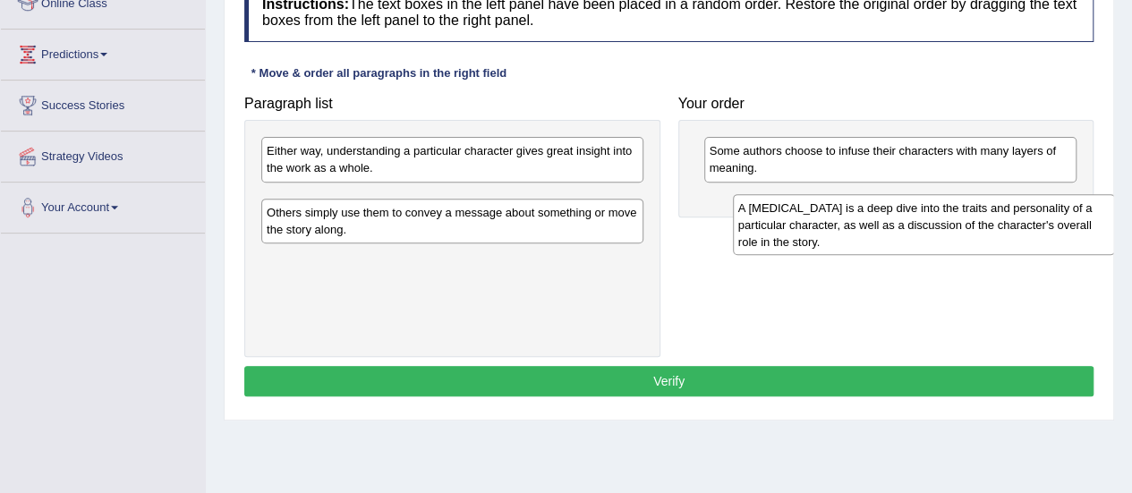
drag, startPoint x: 512, startPoint y: 187, endPoint x: 980, endPoint y: 194, distance: 467.9
click at [980, 194] on div "A character analysis is a deep dive into the traits and personality of a partic…" at bounding box center [924, 225] width 382 height 62
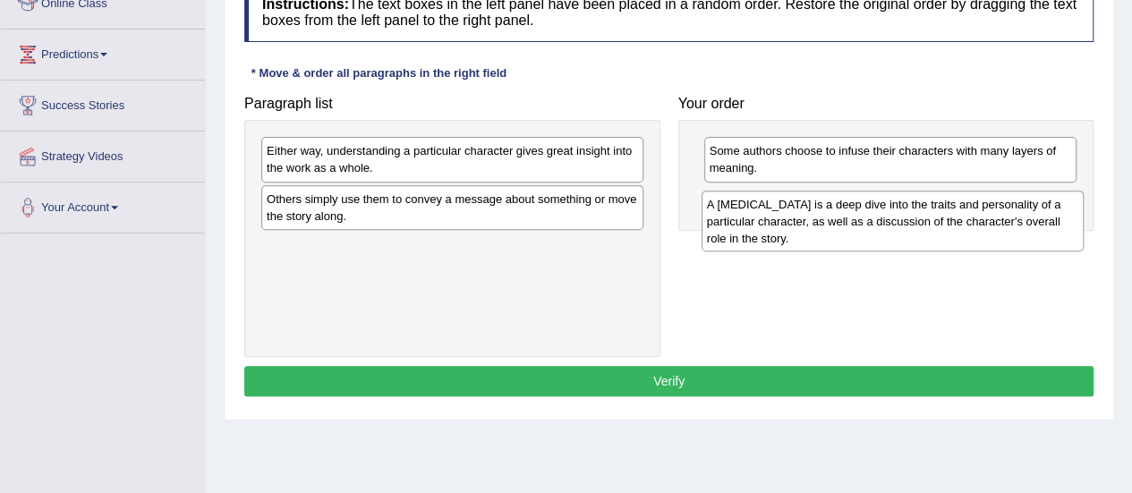
drag, startPoint x: 372, startPoint y: 205, endPoint x: 798, endPoint y: 212, distance: 425.9
click at [800, 212] on div "A character analysis is a deep dive into the traits and personality of a partic…" at bounding box center [892, 222] width 382 height 62
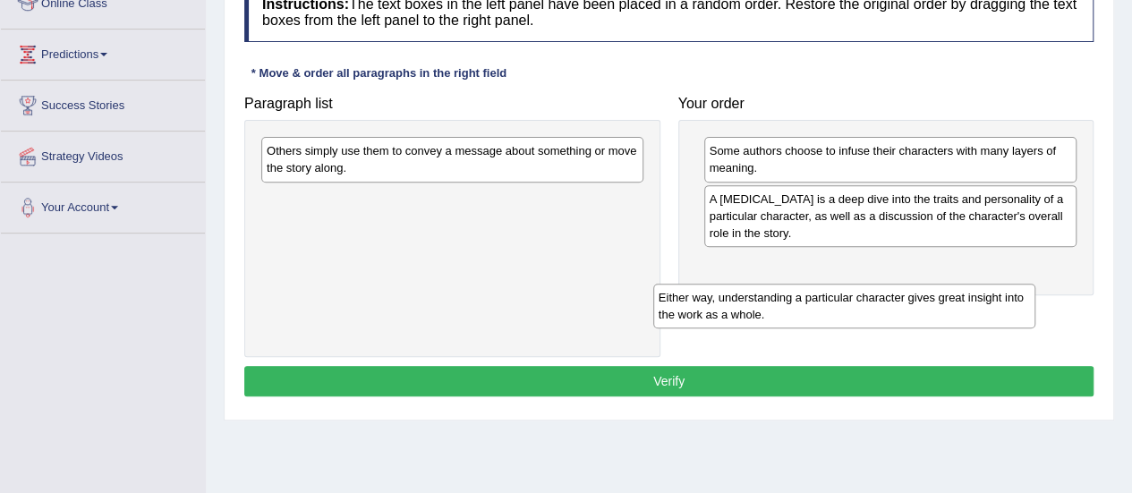
drag, startPoint x: 581, startPoint y: 157, endPoint x: 972, endPoint y: 302, distance: 416.4
click at [972, 303] on div "Either way, understanding a particular character gives great insight into the w…" at bounding box center [844, 306] width 382 height 45
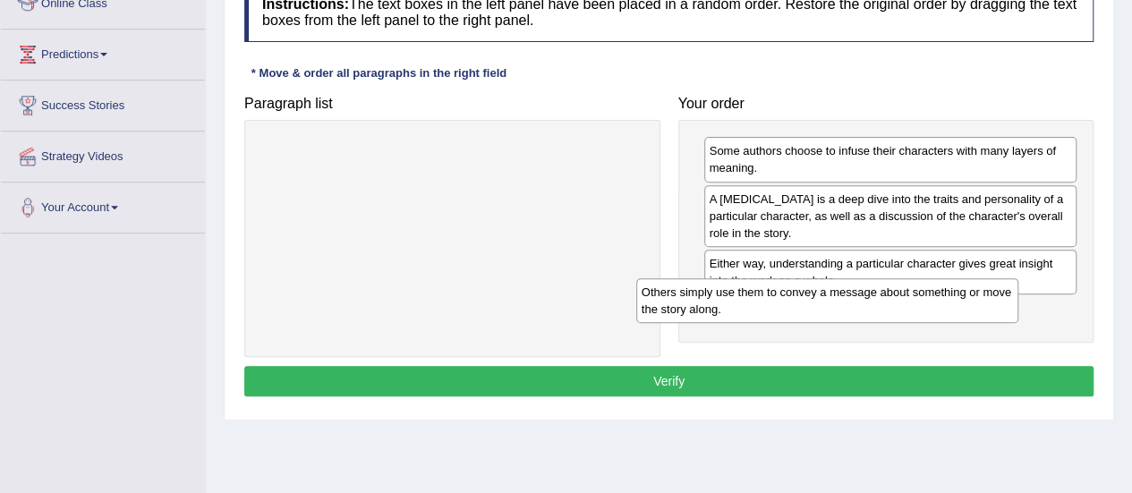
drag, startPoint x: 591, startPoint y: 153, endPoint x: 968, endPoint y: 296, distance: 402.9
click at [967, 296] on div "Others simply use them to convey a message about something or move the story al…" at bounding box center [827, 300] width 382 height 45
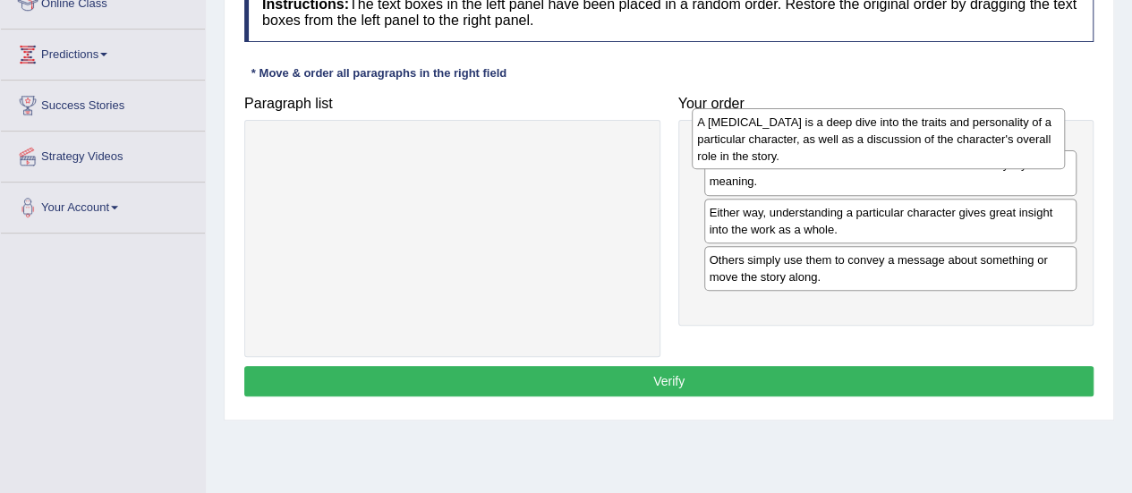
drag, startPoint x: 843, startPoint y: 233, endPoint x: 831, endPoint y: 157, distance: 76.9
click at [831, 157] on div "A character analysis is a deep dive into the traits and personality of a partic…" at bounding box center [878, 139] width 373 height 62
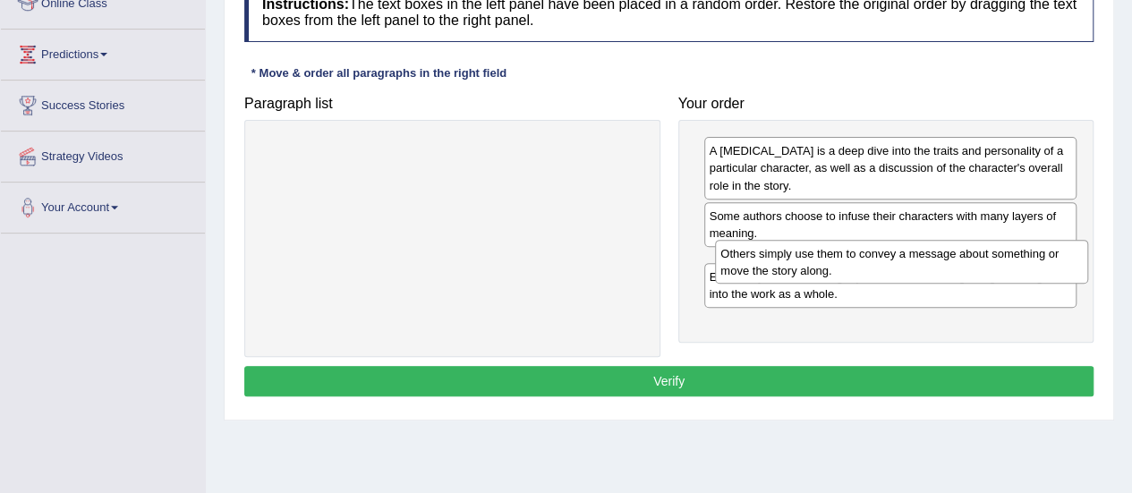
drag, startPoint x: 774, startPoint y: 305, endPoint x: 783, endPoint y: 246, distance: 59.7
click at [783, 246] on div "Others simply use them to convey a message about something or move the story al…" at bounding box center [901, 262] width 373 height 45
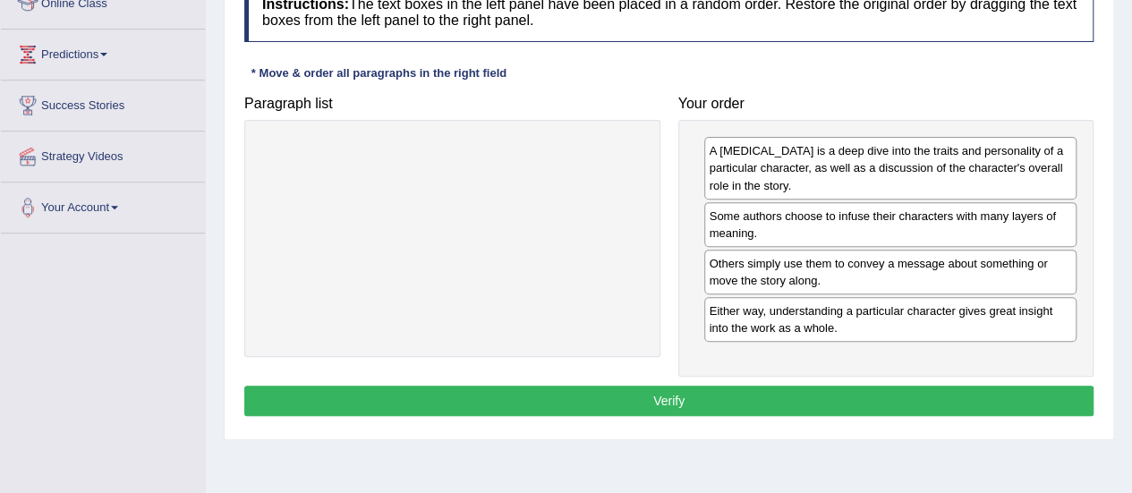
click at [809, 386] on button "Verify" at bounding box center [668, 401] width 849 height 30
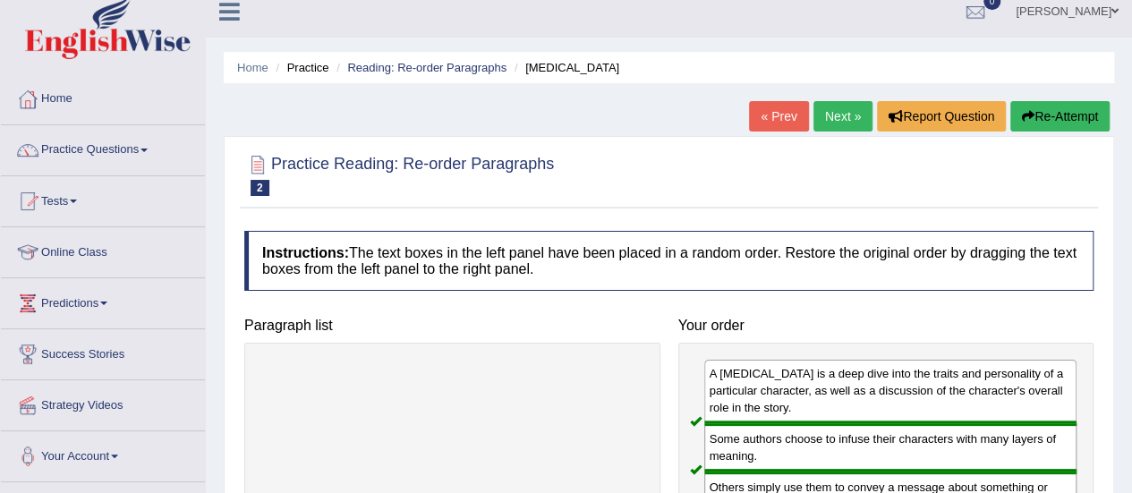
scroll to position [13, 0]
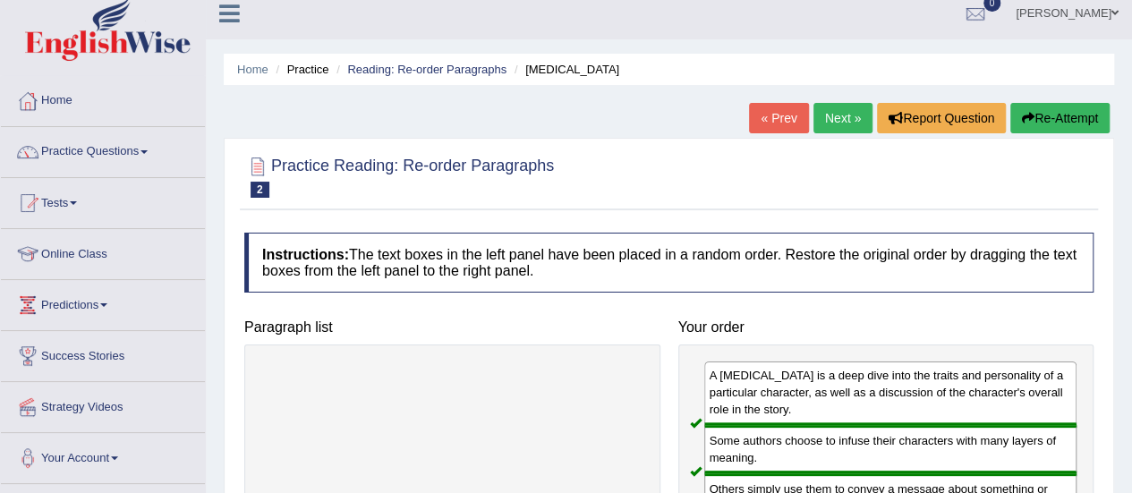
click at [857, 120] on link "Next »" at bounding box center [842, 118] width 59 height 30
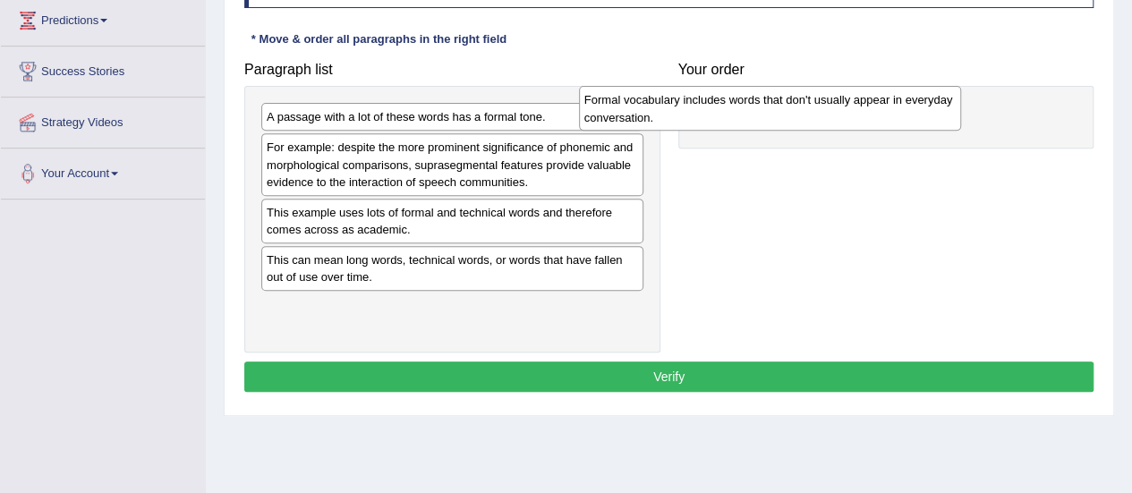
drag, startPoint x: 609, startPoint y: 162, endPoint x: 938, endPoint y: 124, distance: 330.5
click at [937, 122] on div "Formal vocabulary includes words that don't usually appear in everyday conversa…" at bounding box center [770, 108] width 382 height 45
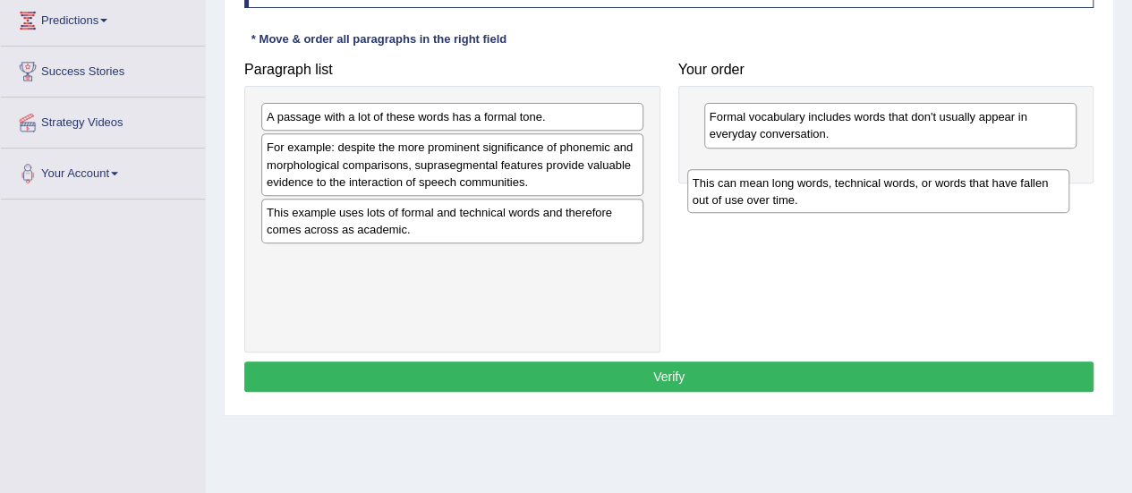
drag, startPoint x: 460, startPoint y: 266, endPoint x: 884, endPoint y: 187, distance: 431.3
click at [884, 188] on div "This can mean long words, technical words, or words that have fallen out of use…" at bounding box center [878, 191] width 382 height 45
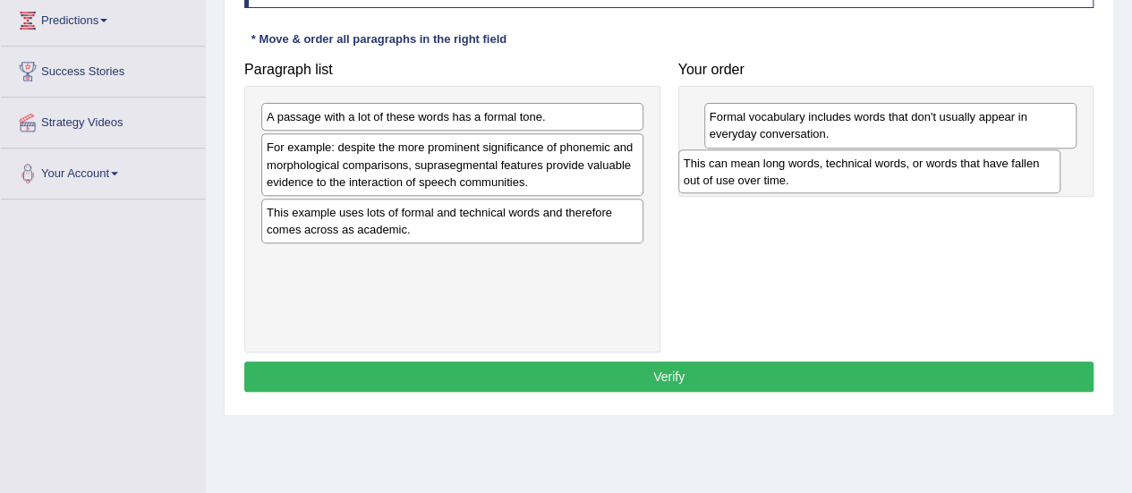
drag, startPoint x: 492, startPoint y: 257, endPoint x: 909, endPoint y: 162, distance: 427.5
click at [909, 162] on div "This can mean long words, technical words, or words that have fallen out of use…" at bounding box center [869, 171] width 382 height 45
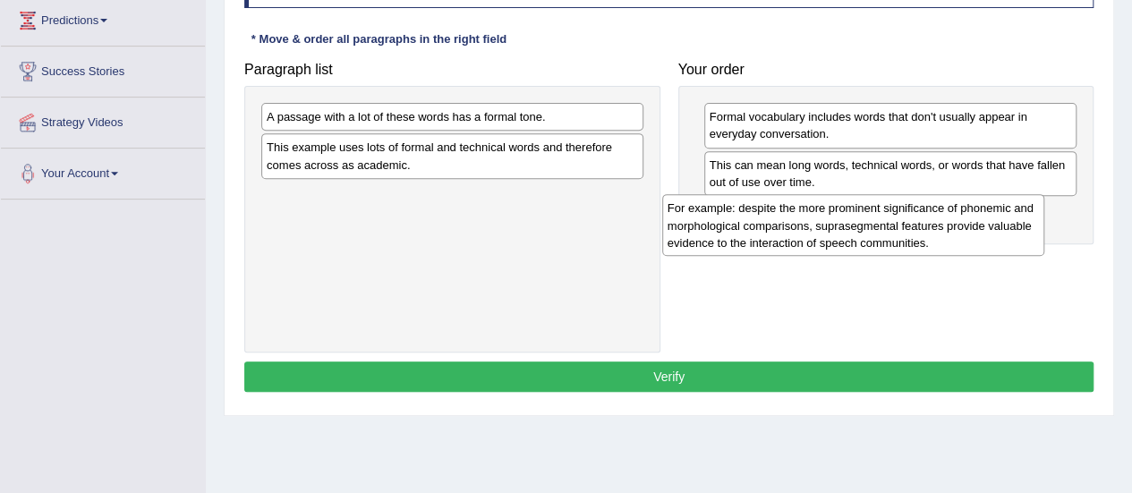
drag, startPoint x: 528, startPoint y: 160, endPoint x: 929, endPoint y: 222, distance: 405.5
click at [929, 222] on div "For example: despite the more prominent significance of phonemic and morphologi…" at bounding box center [853, 225] width 382 height 62
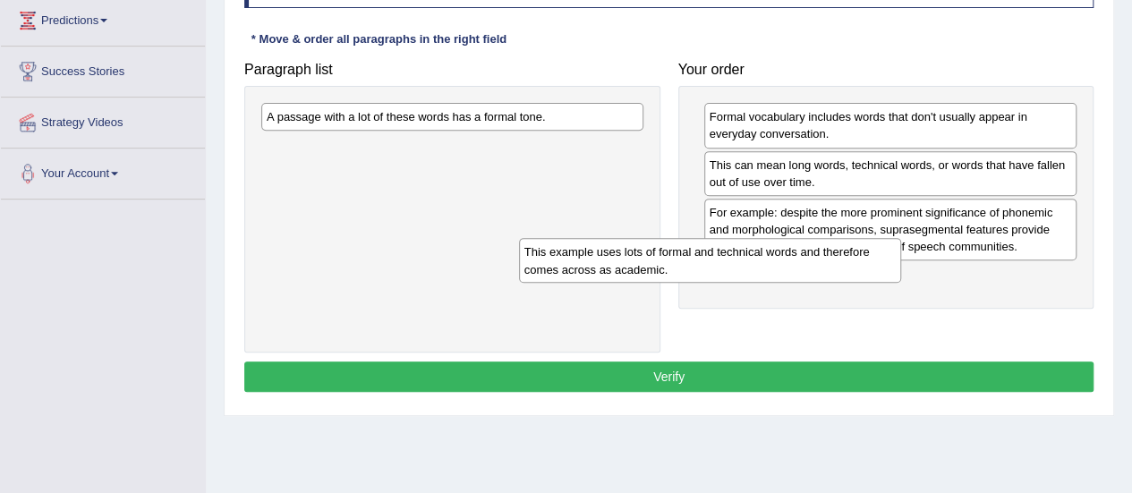
drag, startPoint x: 598, startPoint y: 160, endPoint x: 959, endPoint y: 310, distance: 391.4
click at [901, 283] on div "This example uses lots of formal and technical words and therefore comes across…" at bounding box center [710, 260] width 382 height 45
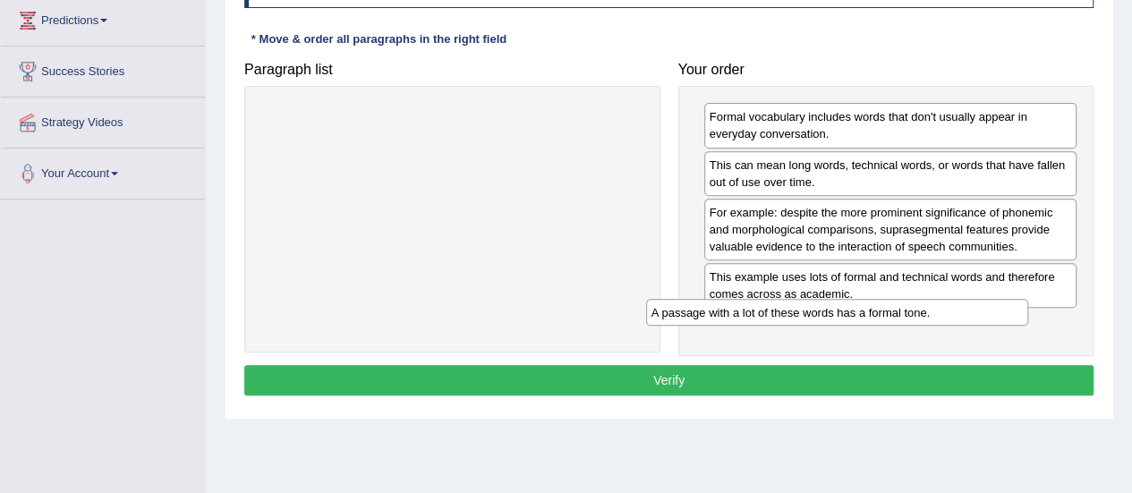
drag, startPoint x: 496, startPoint y: 113, endPoint x: 887, endPoint y: 315, distance: 440.1
click at [887, 315] on div "A passage with a lot of these words has a formal tone." at bounding box center [837, 312] width 382 height 27
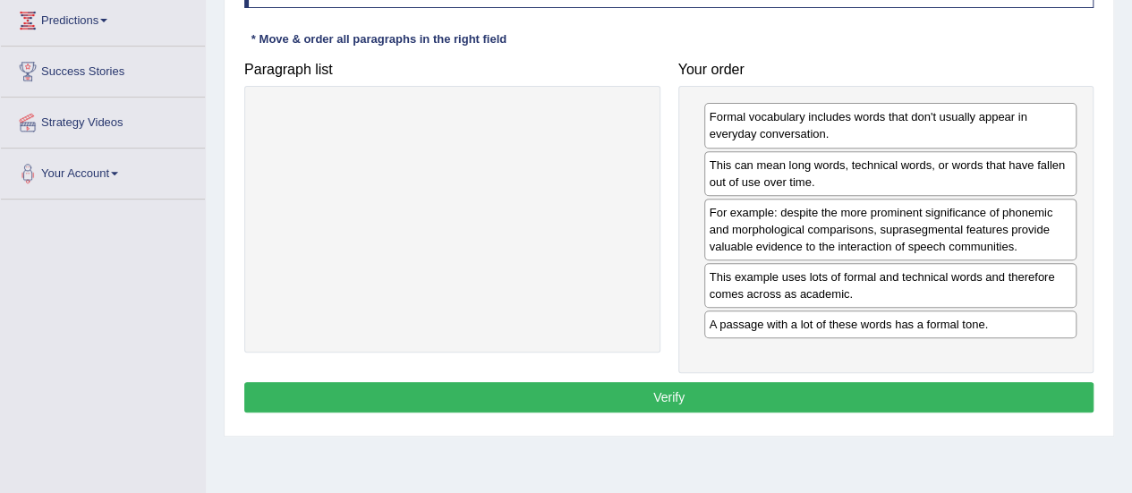
click at [682, 383] on button "Verify" at bounding box center [668, 397] width 849 height 30
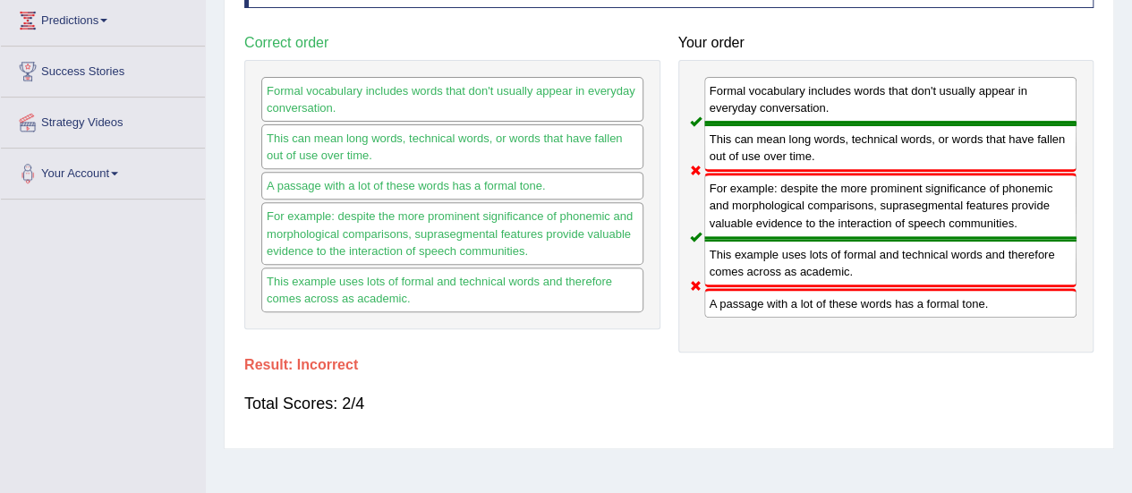
drag, startPoint x: 319, startPoint y: 183, endPoint x: 208, endPoint y: 250, distance: 130.4
click at [209, 250] on div "Home Practice Reading: Re-order Paragraphs Formal Vocabulary « Prev Next » Repo…" at bounding box center [669, 150] width 926 height 895
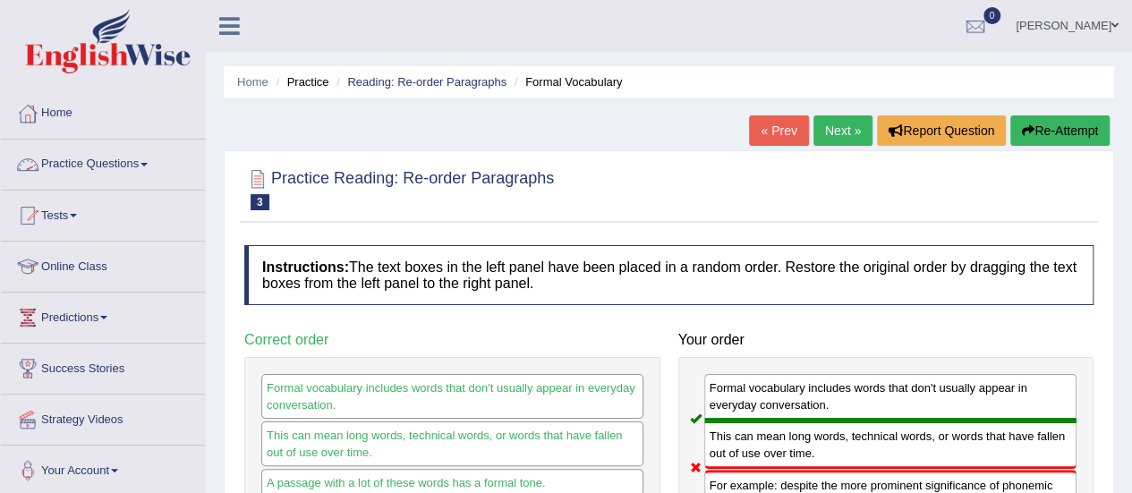
click at [123, 153] on link "Practice Questions" at bounding box center [103, 162] width 204 height 45
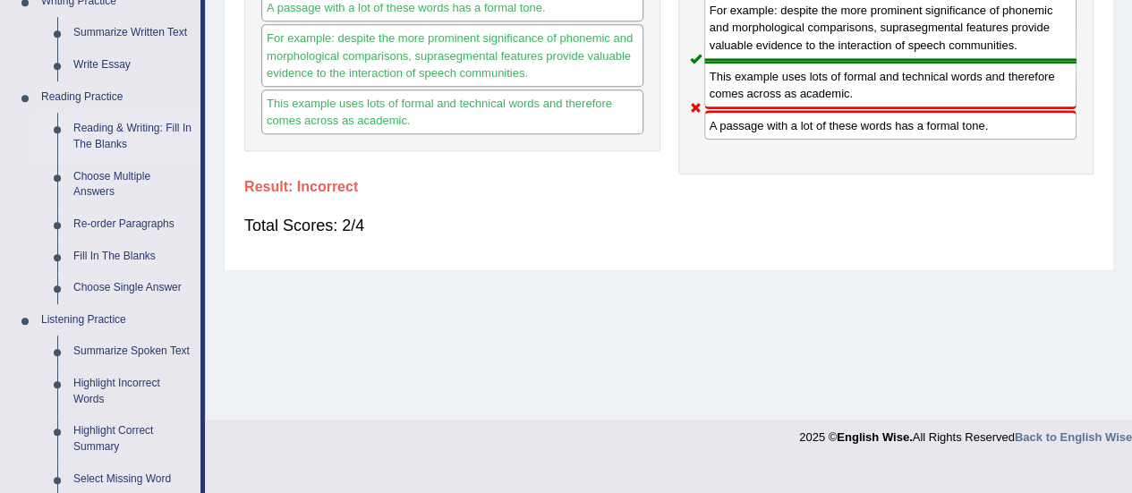
scroll to position [471, 0]
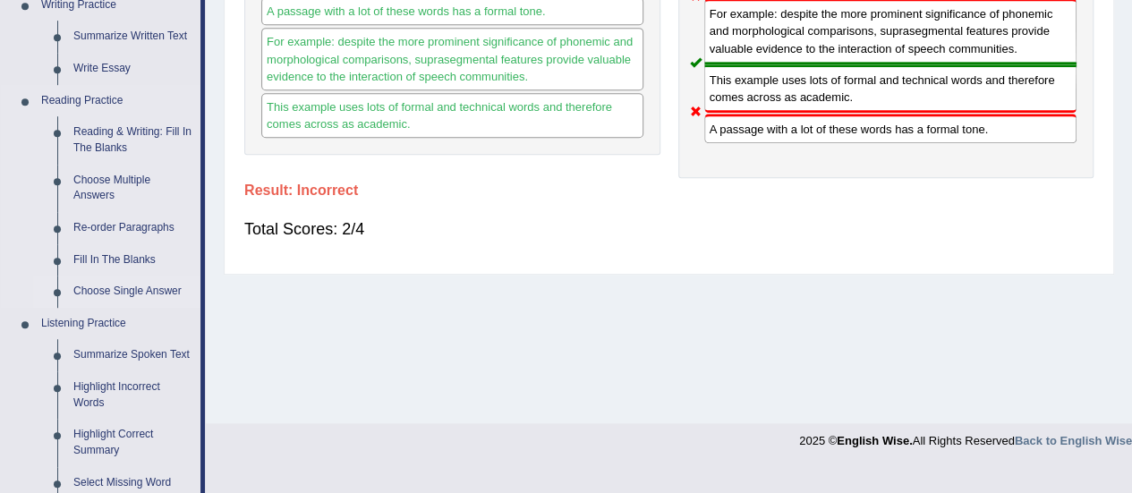
click at [126, 285] on link "Choose Single Answer" at bounding box center [132, 292] width 135 height 32
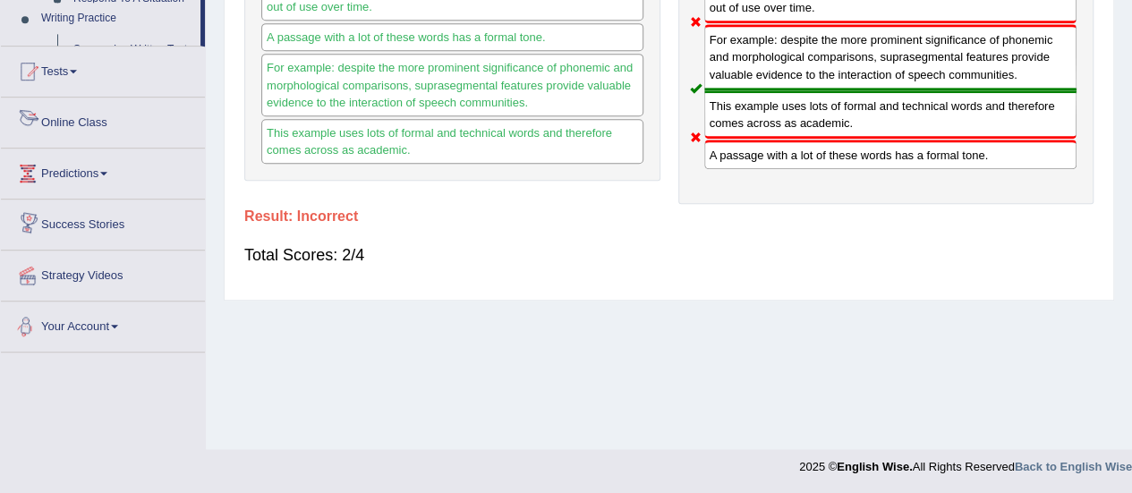
scroll to position [955, 0]
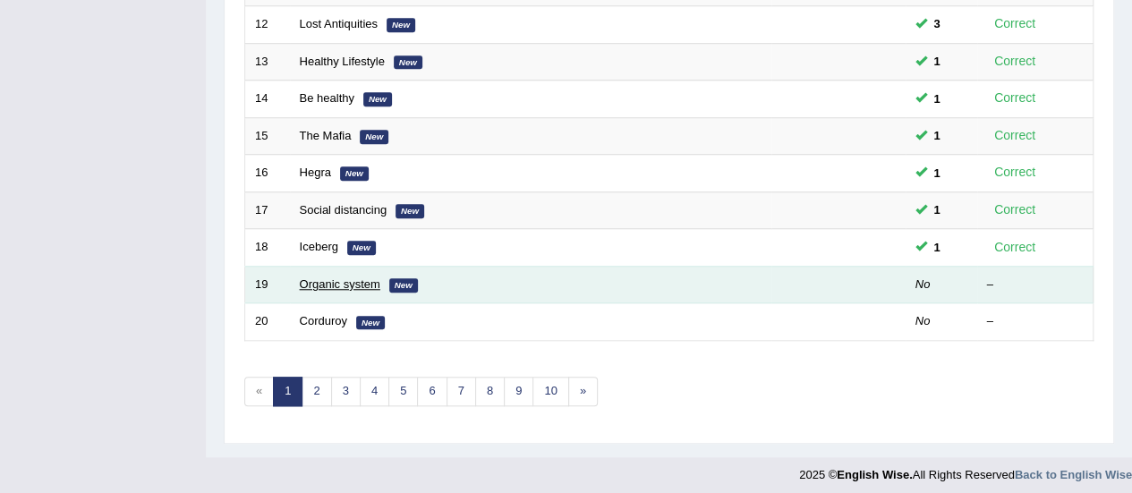
click at [361, 282] on link "Organic system" at bounding box center [340, 283] width 81 height 13
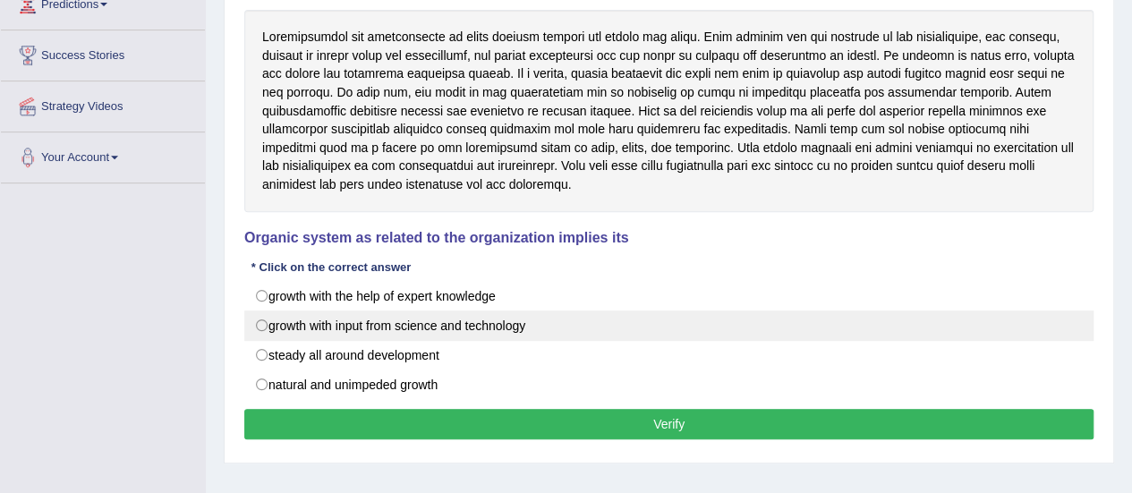
click at [494, 323] on label "growth with input from science and technology" at bounding box center [668, 325] width 849 height 30
radio input "true"
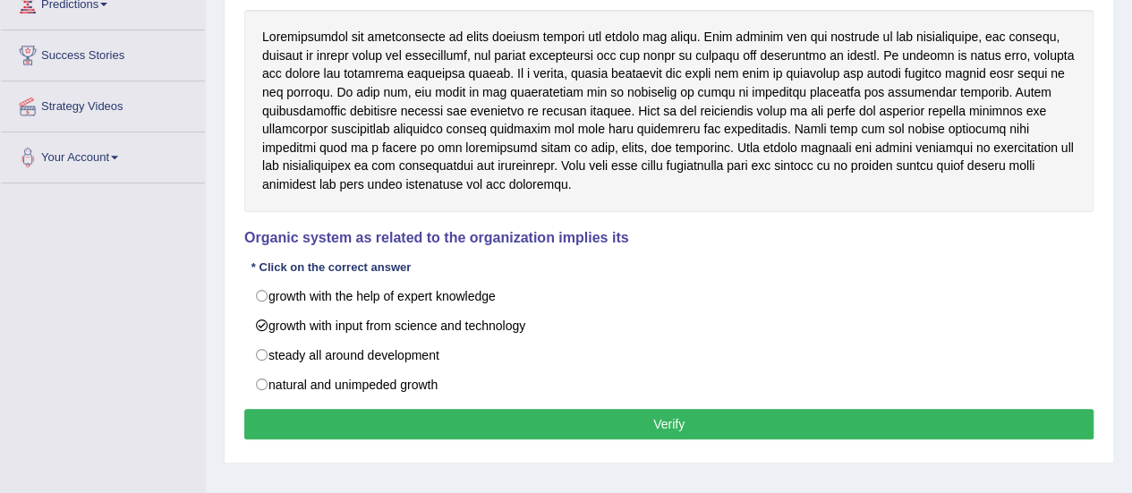
click at [631, 416] on button "Verify" at bounding box center [668, 424] width 849 height 30
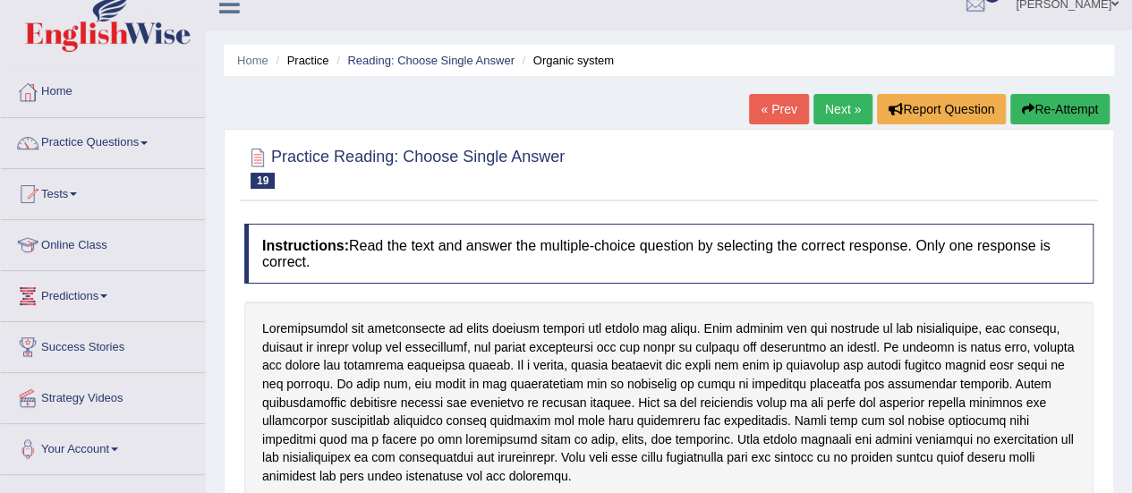
scroll to position [8, 0]
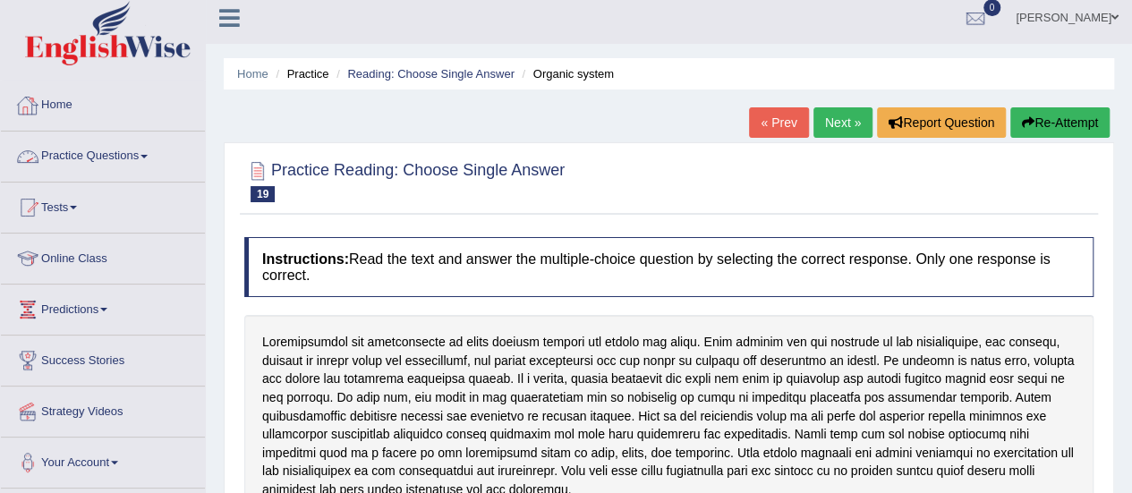
click at [136, 159] on link "Practice Questions" at bounding box center [103, 154] width 204 height 45
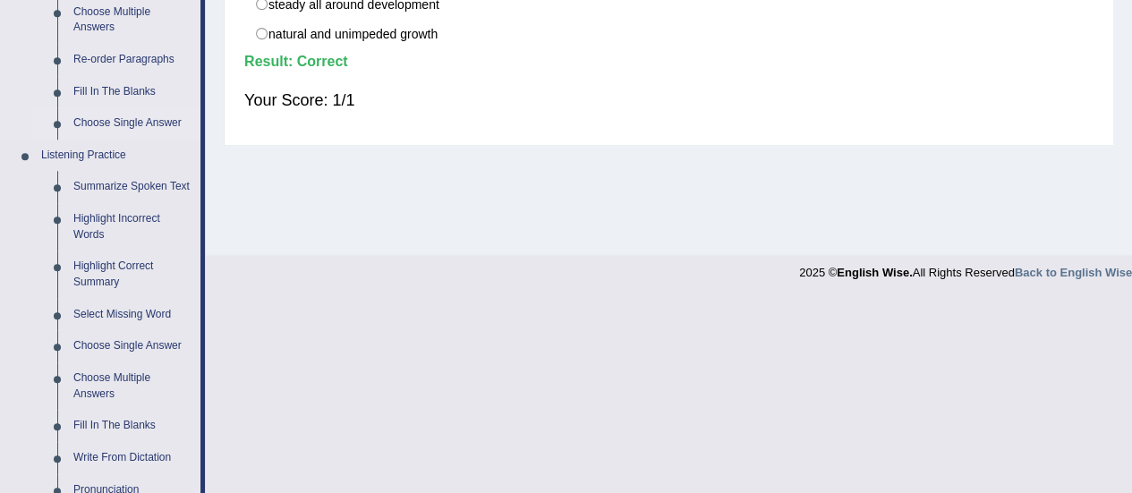
scroll to position [499, 0]
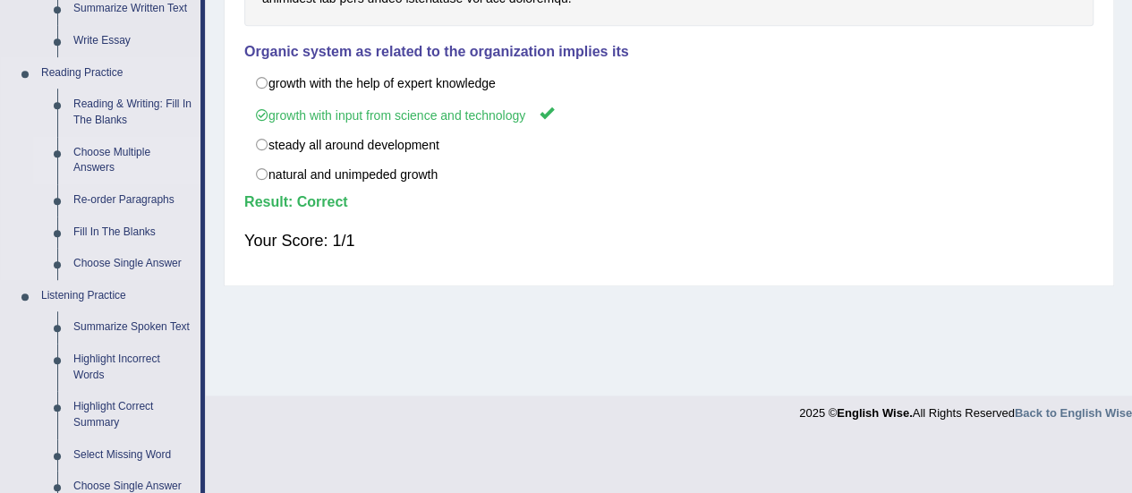
click at [81, 141] on link "Choose Multiple Answers" at bounding box center [132, 160] width 135 height 47
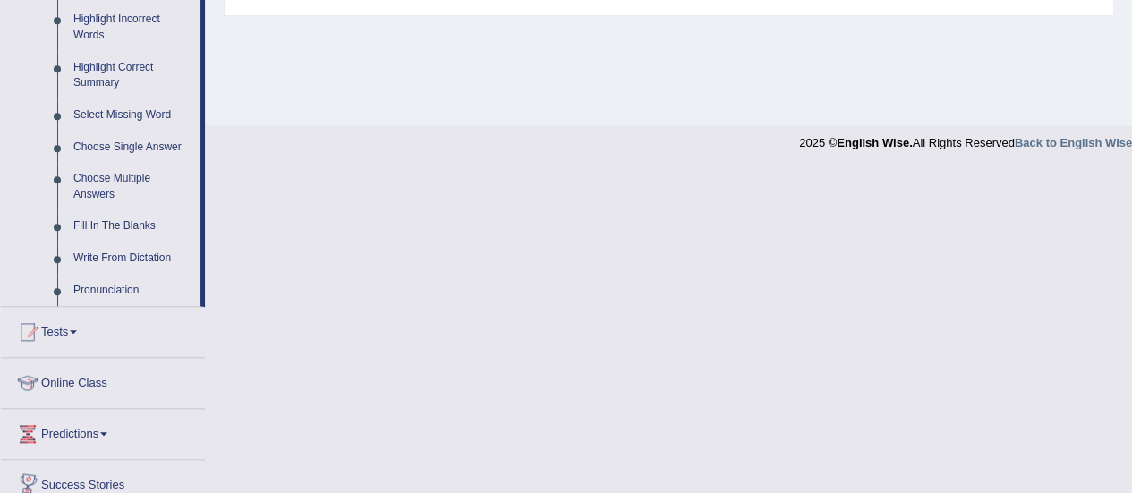
scroll to position [956, 0]
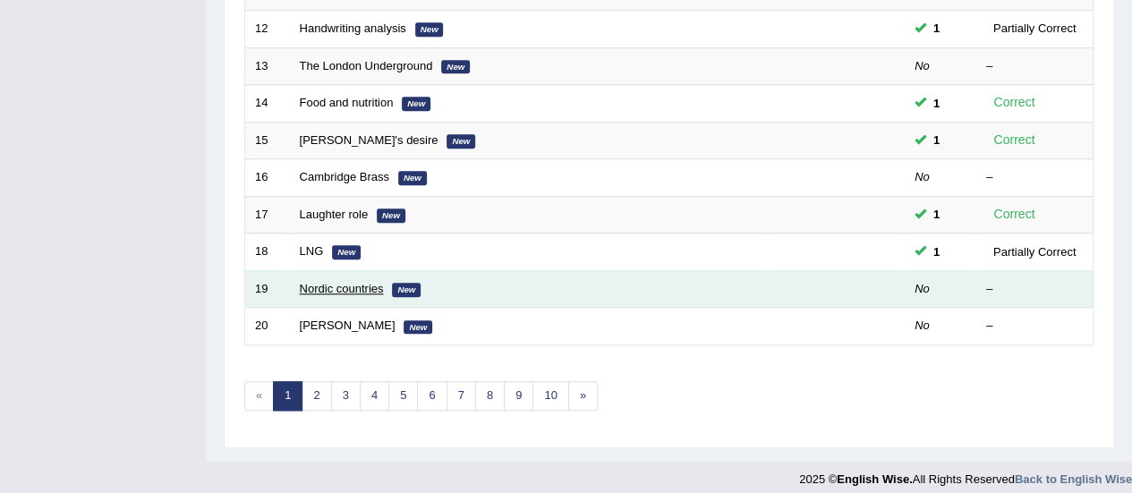
click at [349, 282] on link "Nordic countries" at bounding box center [342, 288] width 84 height 13
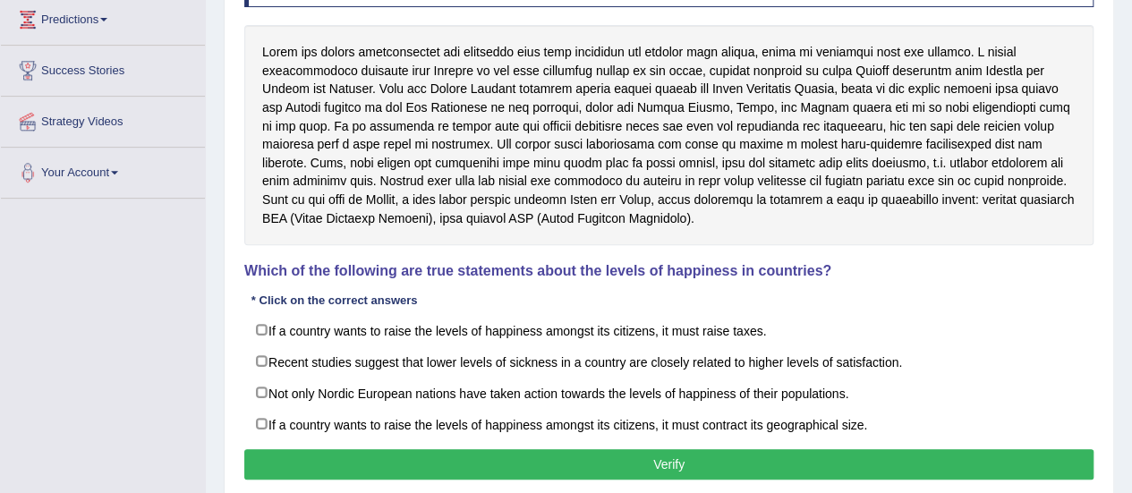
scroll to position [297, 0]
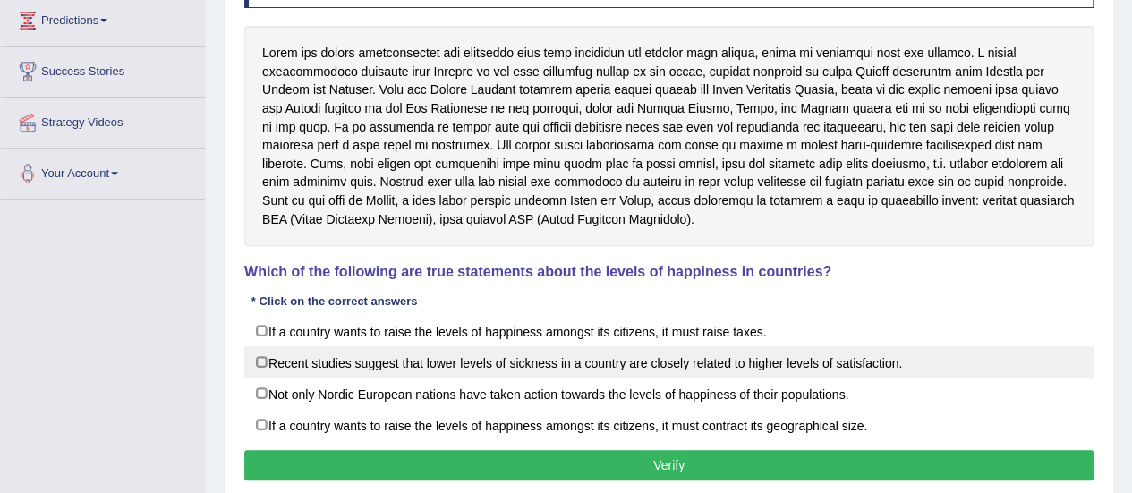
click at [743, 360] on label "Recent studies suggest that lower levels of sickness in a country are closely r…" at bounding box center [668, 362] width 849 height 32
checkbox input "true"
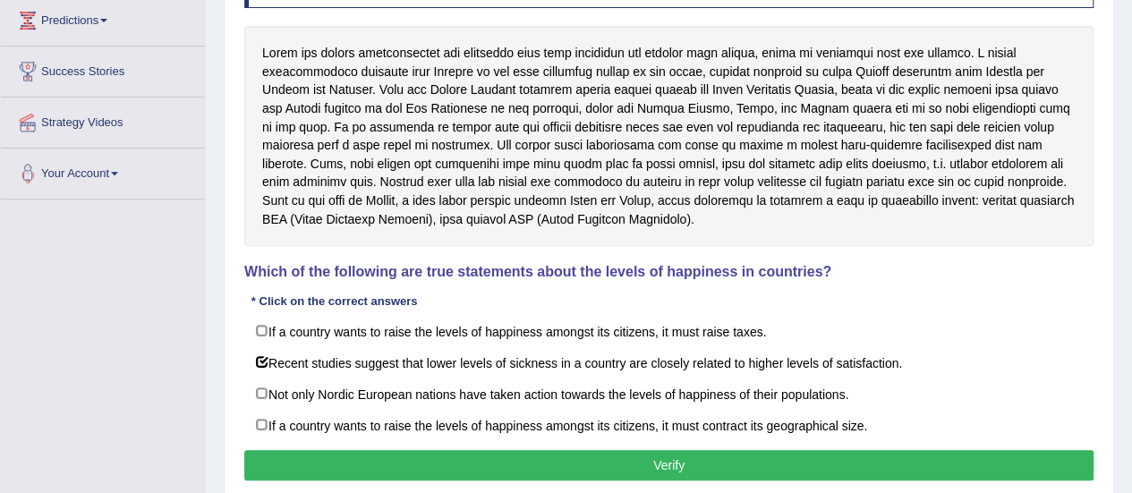
click at [706, 464] on button "Verify" at bounding box center [668, 465] width 849 height 30
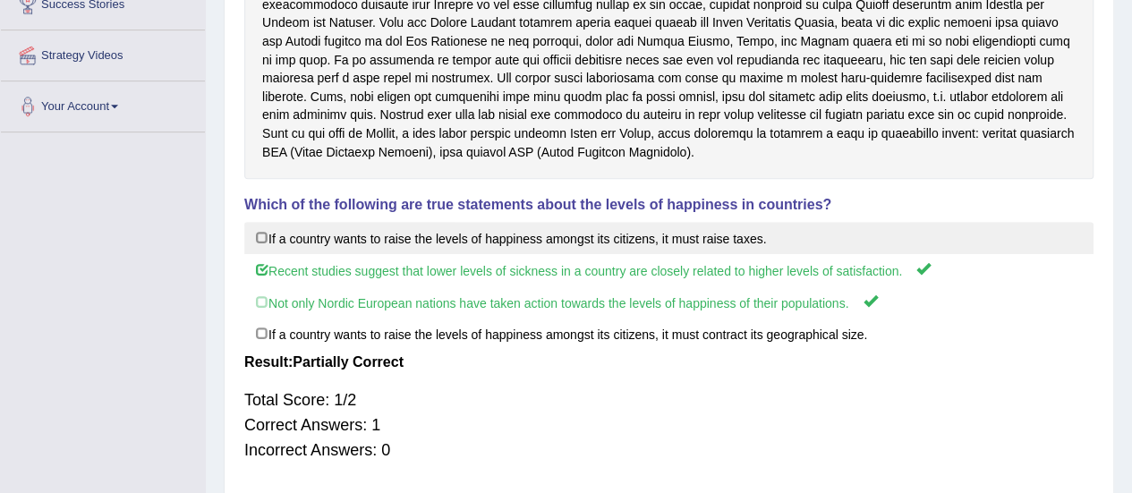
scroll to position [0, 0]
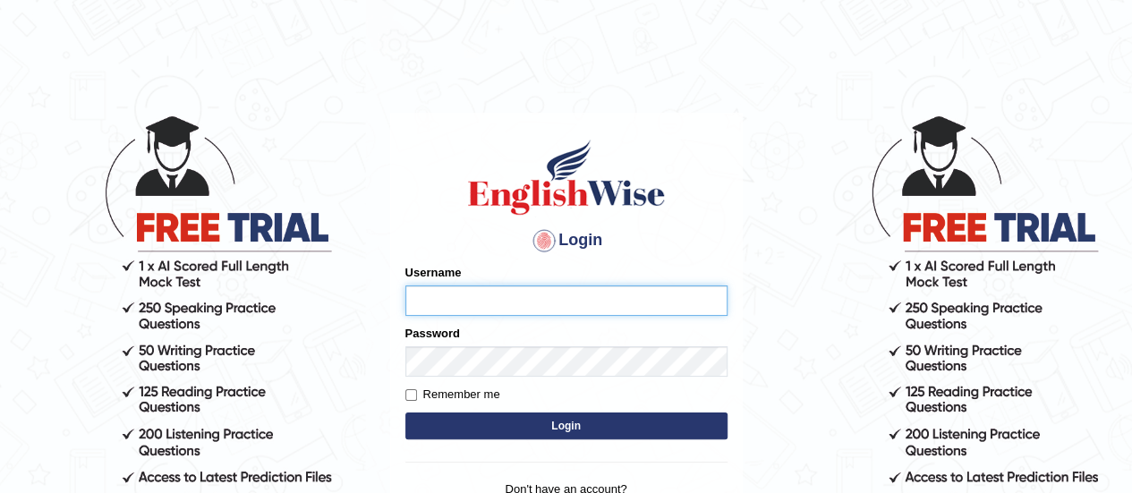
type input "karanvir_parramatta"
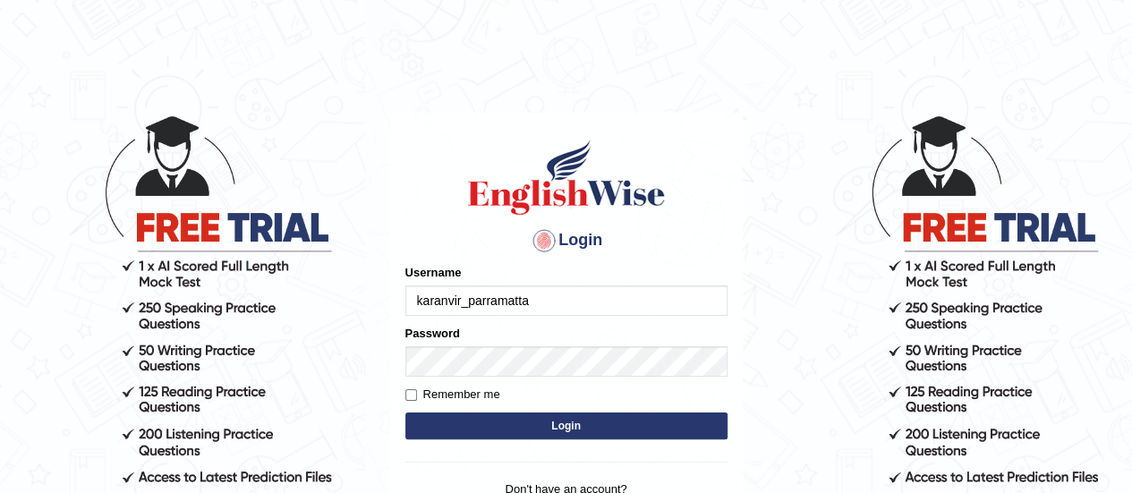
click at [644, 429] on button "Login" at bounding box center [566, 425] width 322 height 27
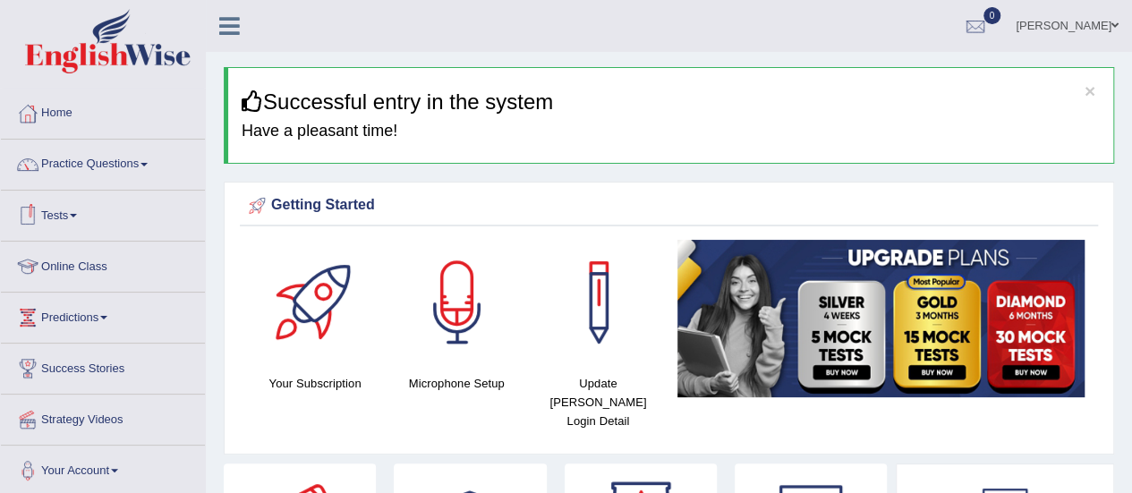
click at [73, 217] on link "Tests" at bounding box center [103, 213] width 204 height 45
